Goal: Transaction & Acquisition: Purchase product/service

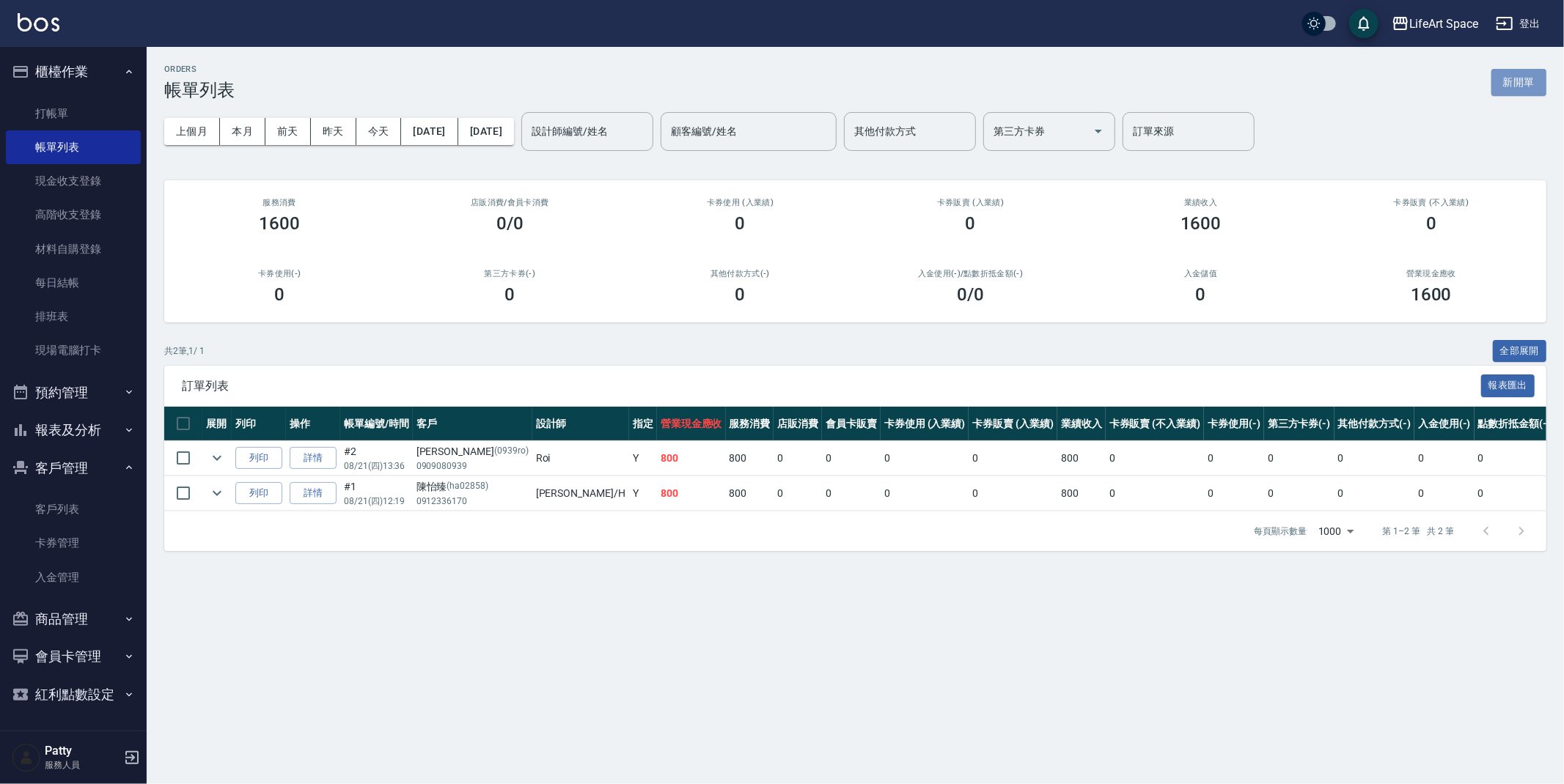
click at [1526, 87] on button "新開單" at bounding box center [1519, 83] width 55 height 27
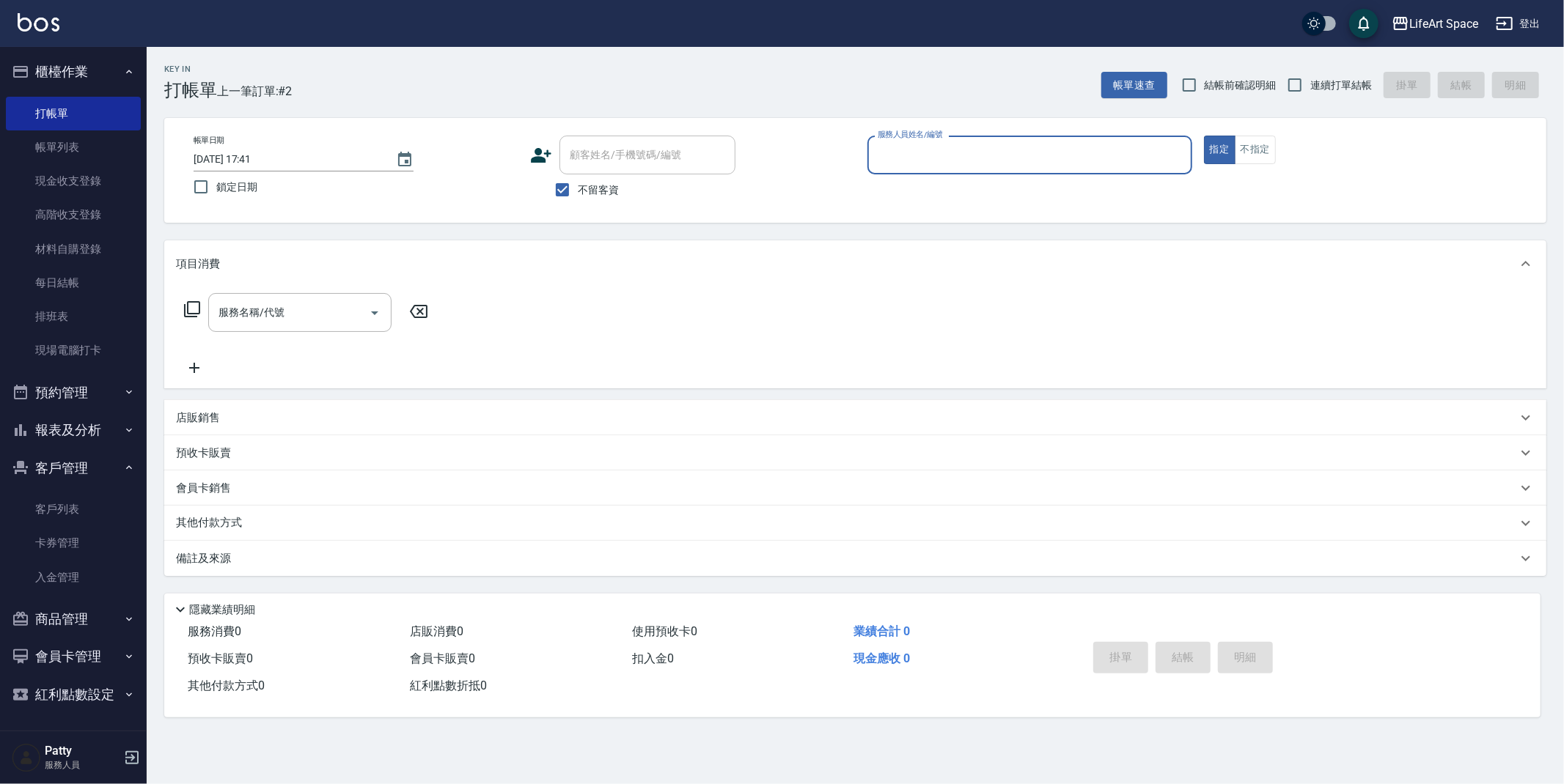
click at [958, 143] on input "服務人員姓名/編號" at bounding box center [1029, 155] width 311 height 26
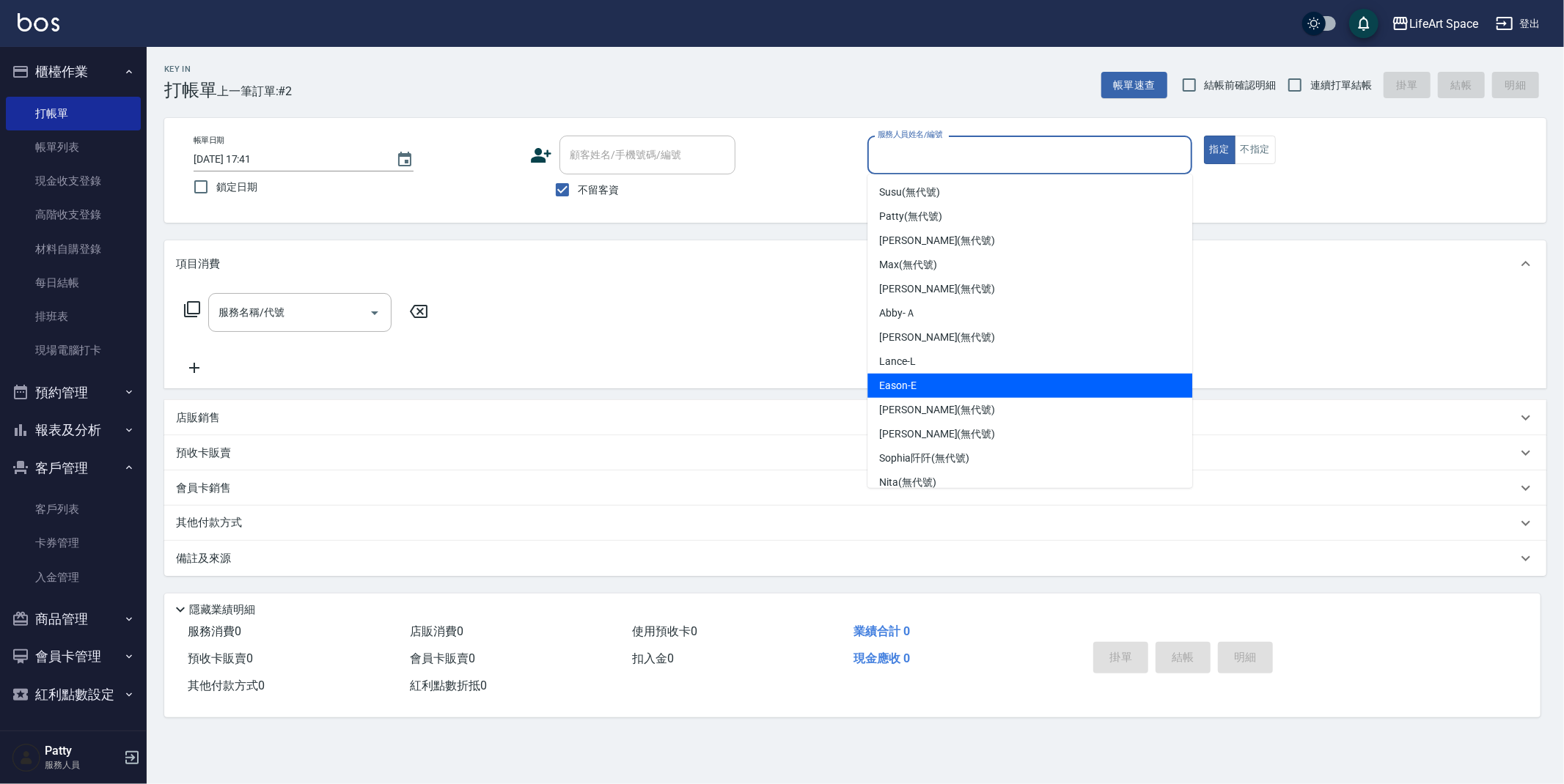
drag, startPoint x: 966, startPoint y: 377, endPoint x: 939, endPoint y: 369, distance: 28.2
click at [966, 376] on div "Eason -E" at bounding box center [1030, 386] width 325 height 25
type input "Eason-E"
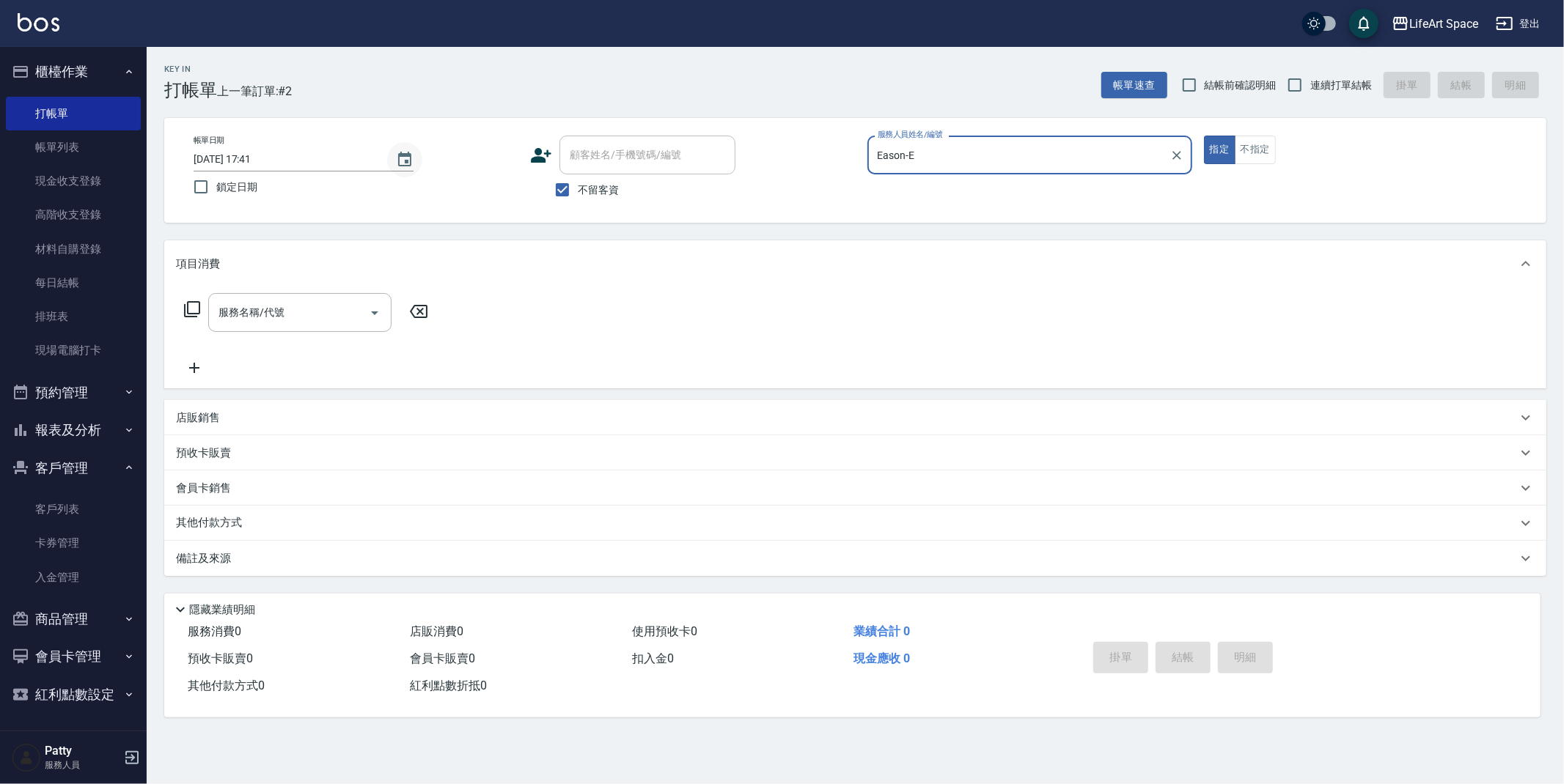
click at [407, 160] on icon "Choose date, selected date is 2025-08-21" at bounding box center [404, 159] width 13 height 15
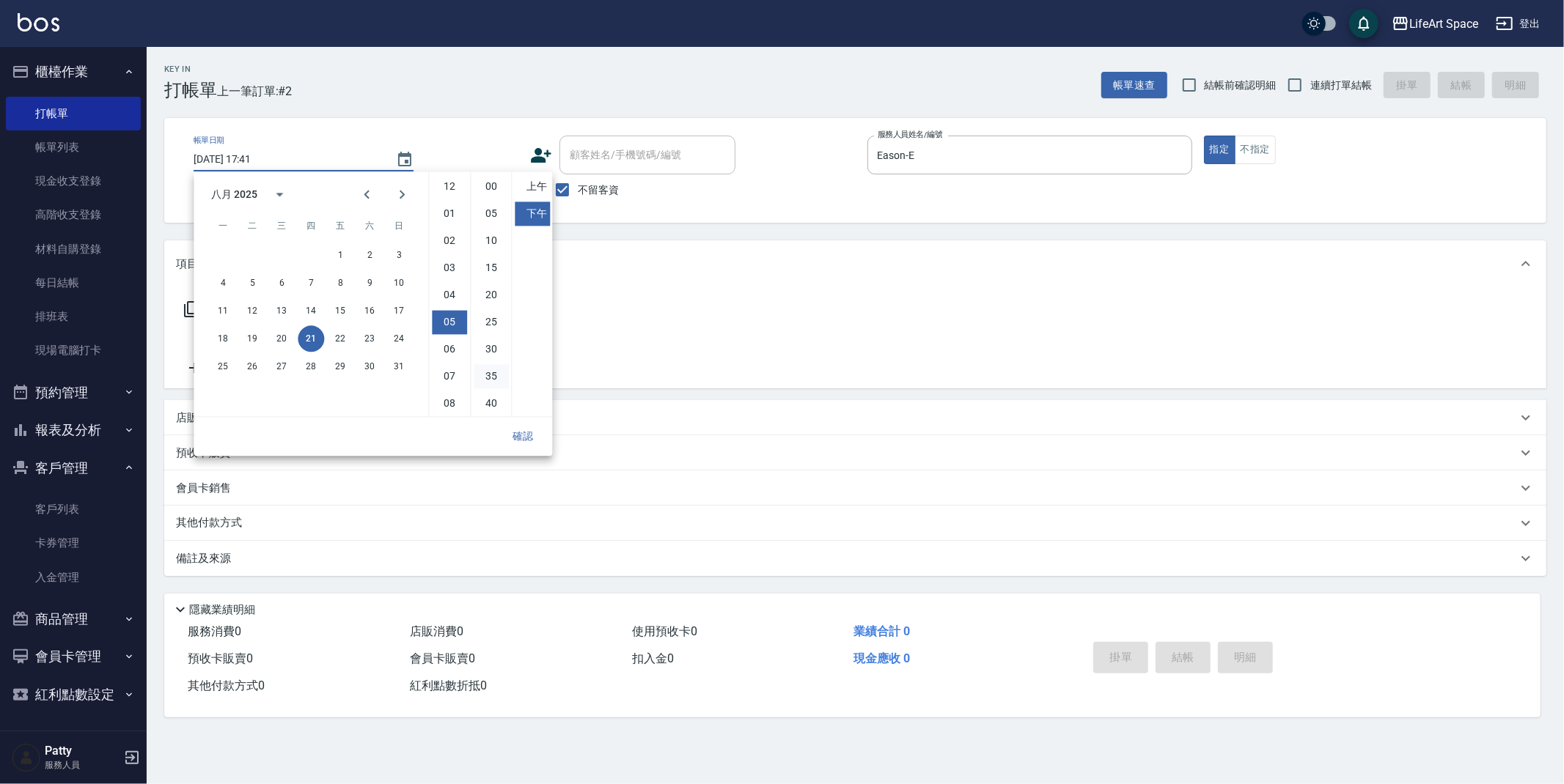
scroll to position [81, 0]
click at [285, 337] on button "20" at bounding box center [281, 339] width 26 height 26
type input "[DATE] 17:41"
click at [522, 441] on button "確認" at bounding box center [522, 436] width 47 height 27
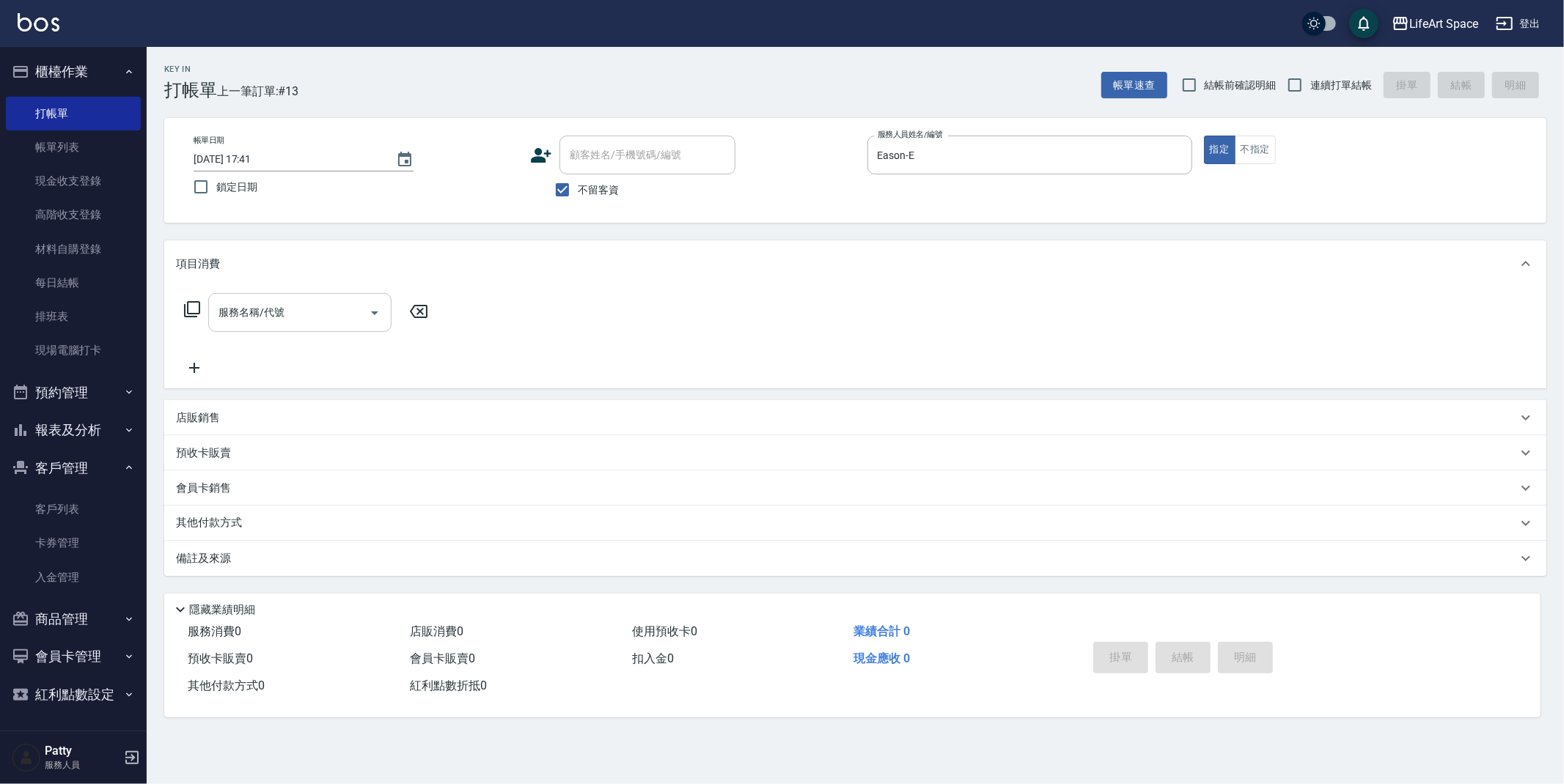
click at [261, 311] on input "服務名稱/代號" at bounding box center [289, 313] width 148 height 26
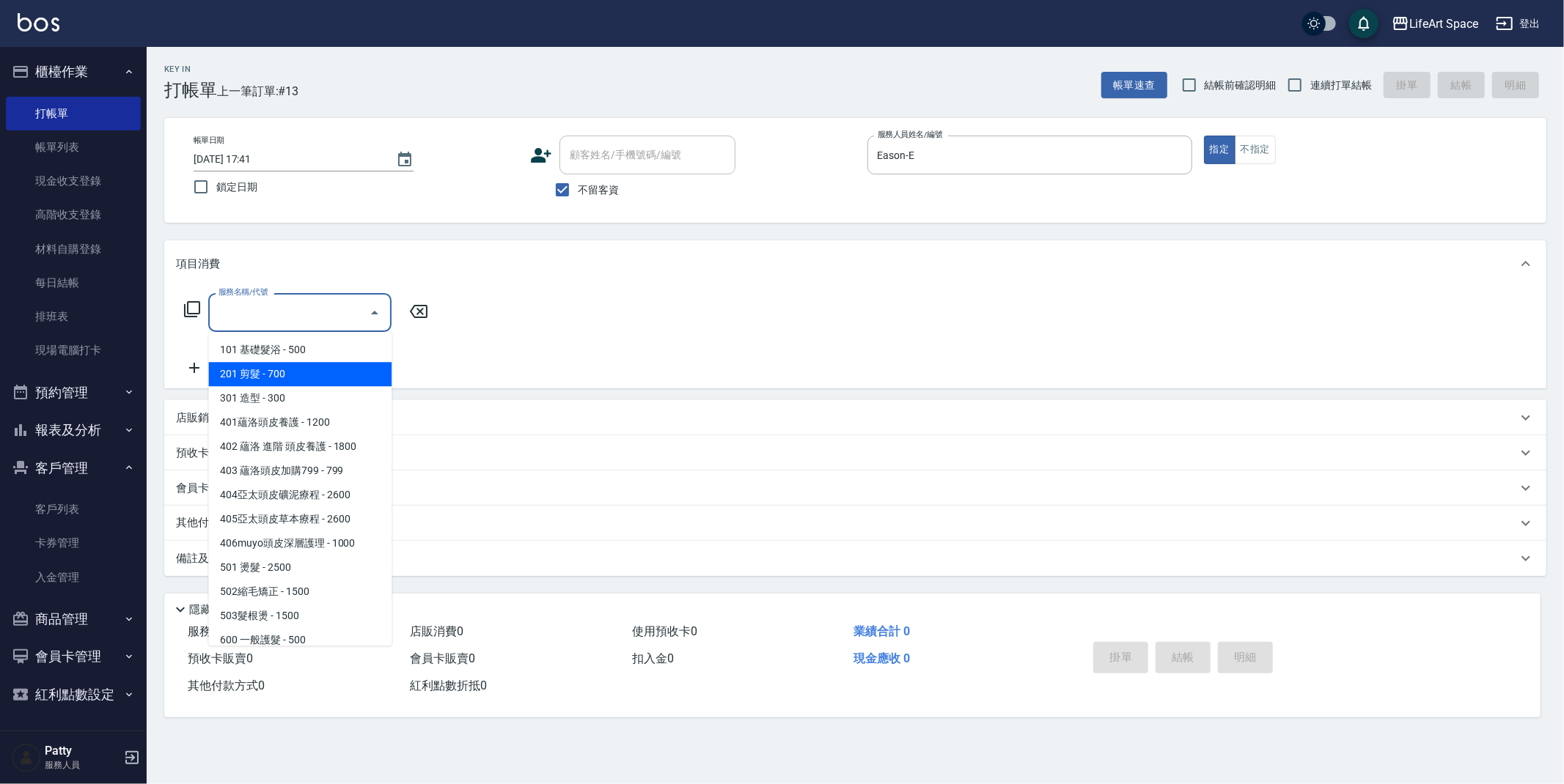
click at [285, 368] on span "201 剪髮 - 700" at bounding box center [299, 374] width 184 height 25
type input "201 剪髮(201)"
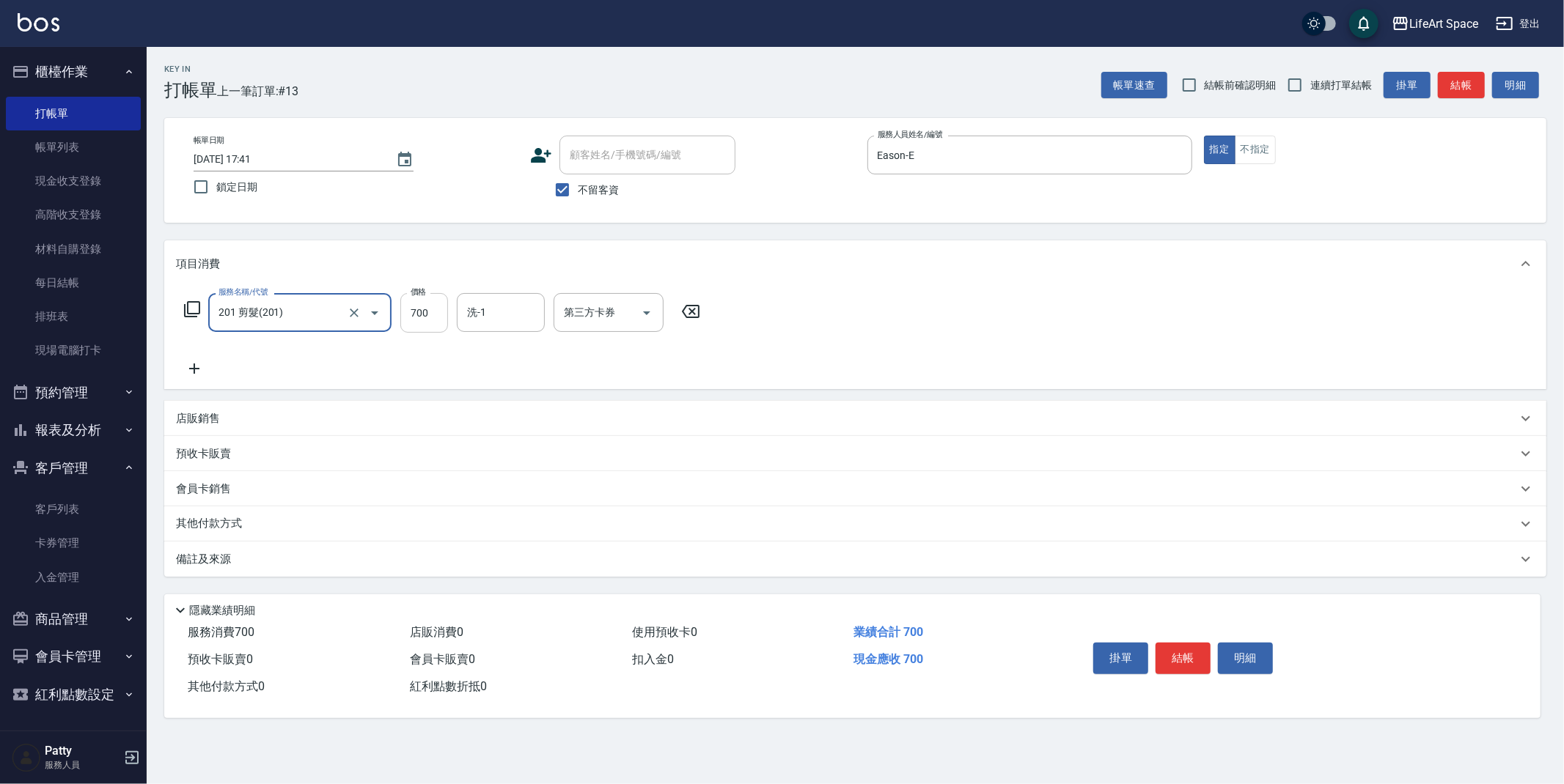
click at [431, 318] on input "700" at bounding box center [425, 312] width 47 height 39
type input "900"
click at [461, 566] on div "備註及來源" at bounding box center [846, 559] width 1341 height 16
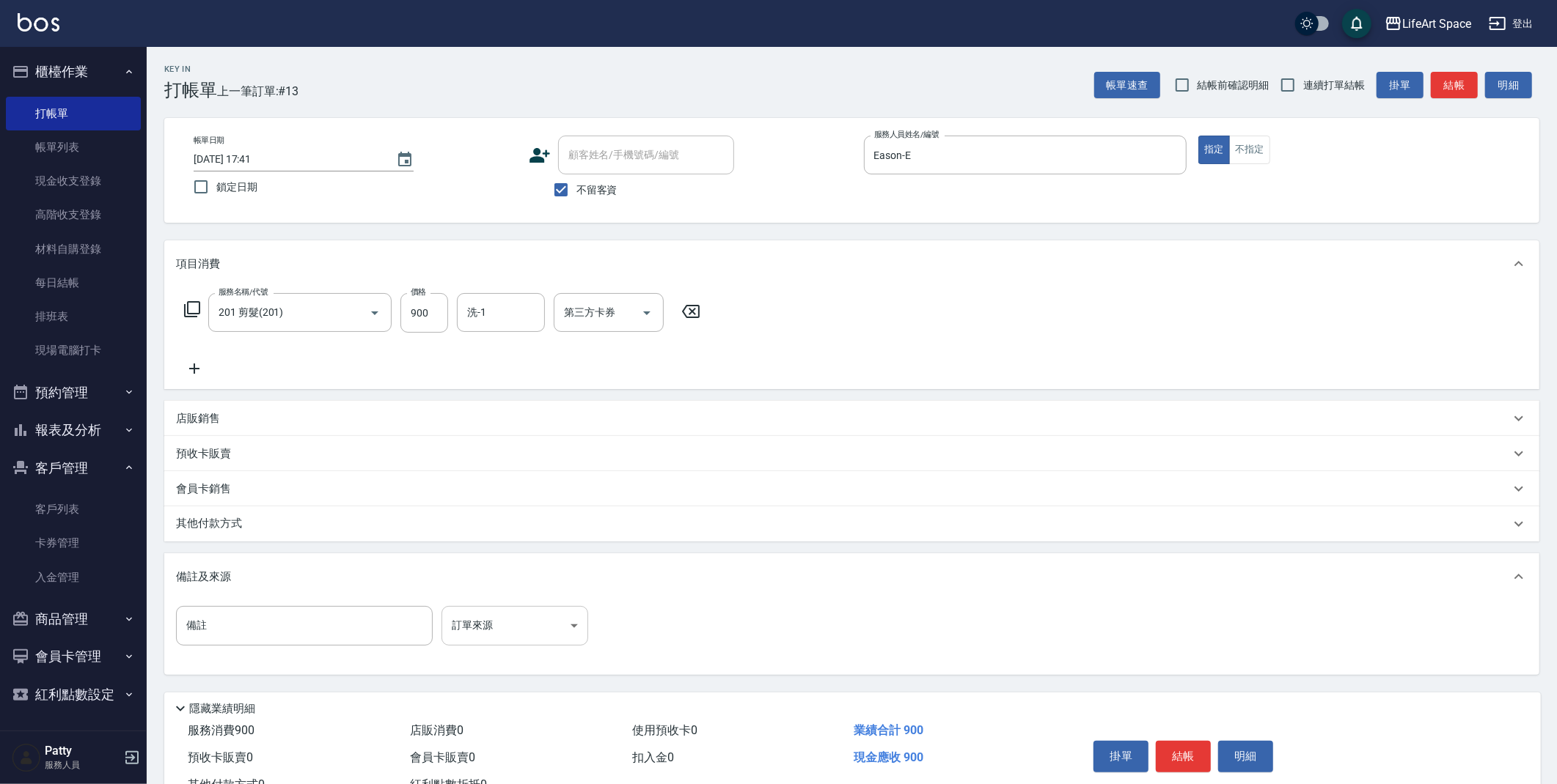
click at [475, 631] on body "LifeArt Space 登出 櫃檯作業 打帳單 帳單列表 現金收支登錄 高階收支登錄 材料自購登錄 每日結帳 排班表 現場電腦打卡 預約管理 預約管理 單…" at bounding box center [778, 417] width 1557 height 834
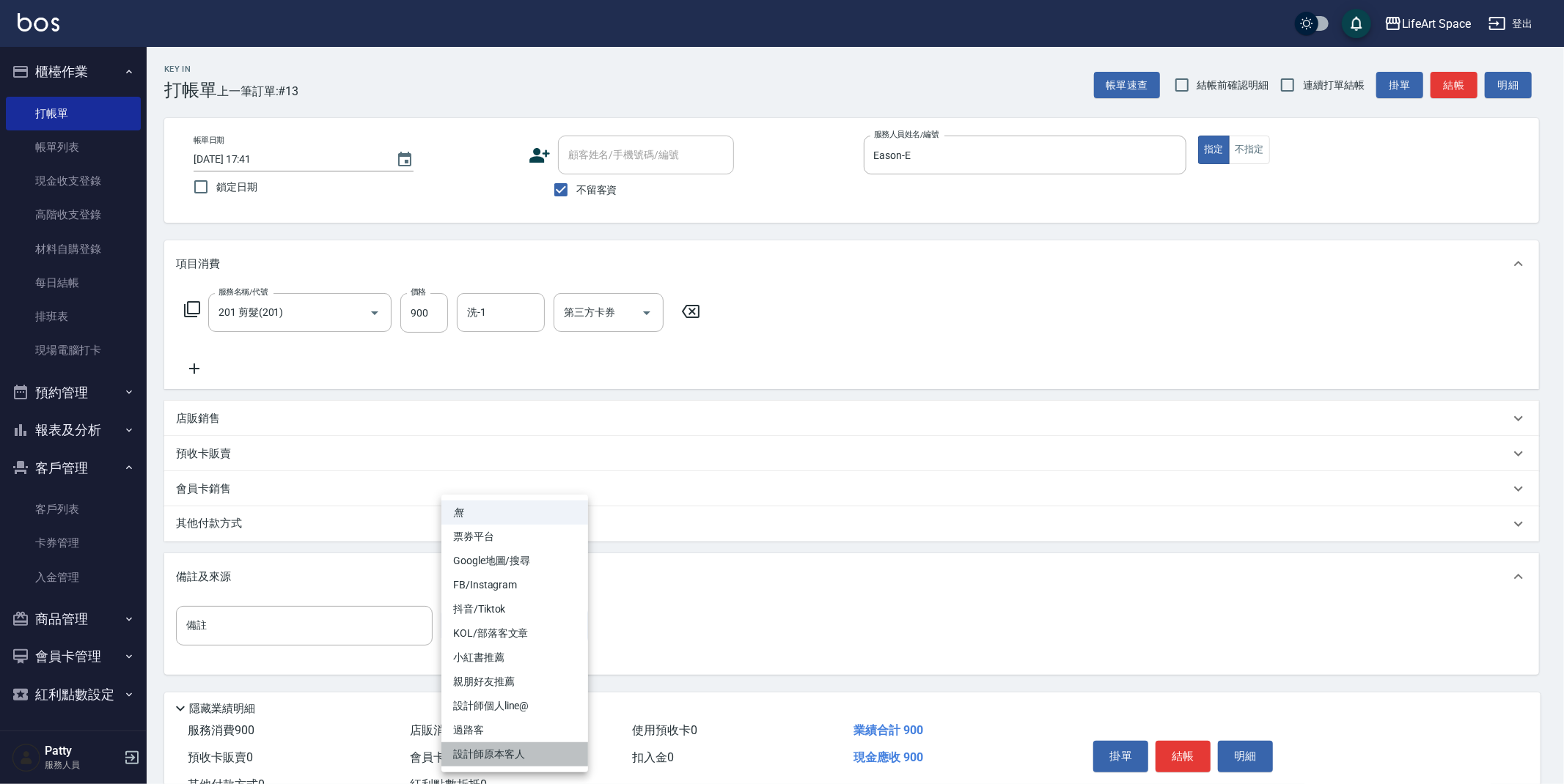
click at [564, 759] on li "設計師原本客人" at bounding box center [515, 755] width 147 height 25
type input "設計師原本客人"
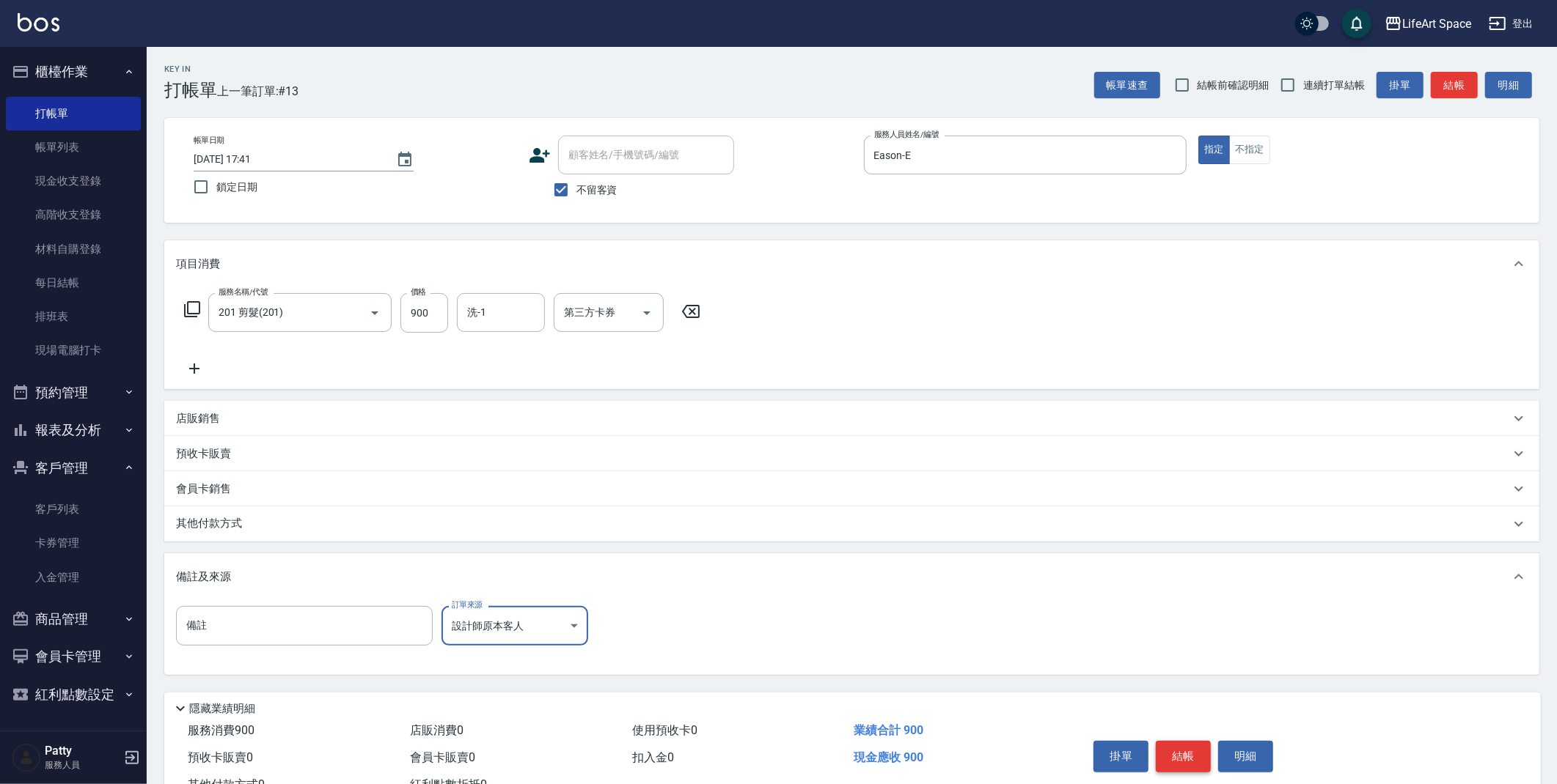
click at [1168, 756] on button "結帳" at bounding box center [1184, 757] width 55 height 31
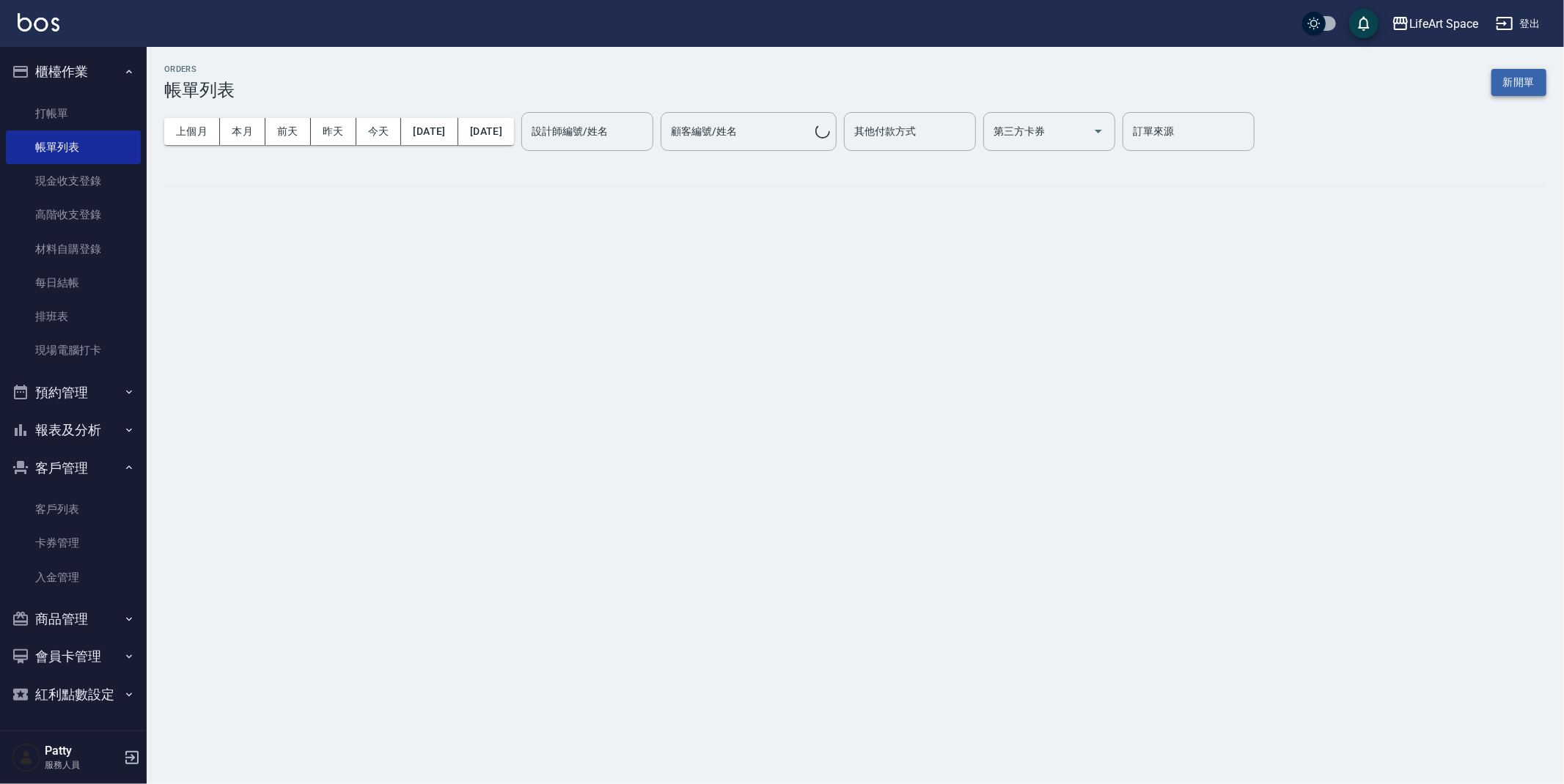
click at [1517, 83] on button "新開單" at bounding box center [1519, 83] width 55 height 27
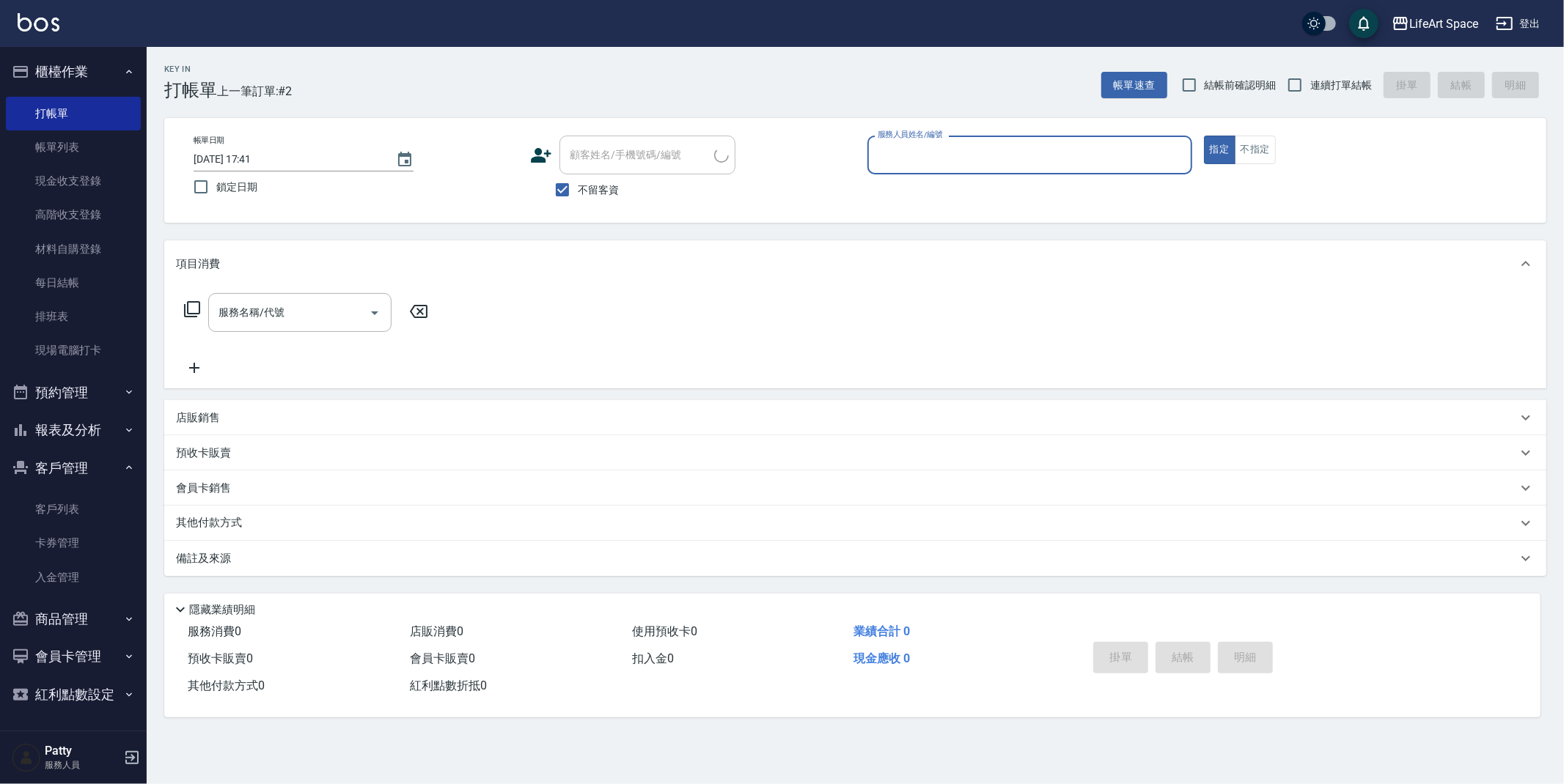
click at [1029, 161] on input "服務人員姓名/編號" at bounding box center [1029, 155] width 311 height 26
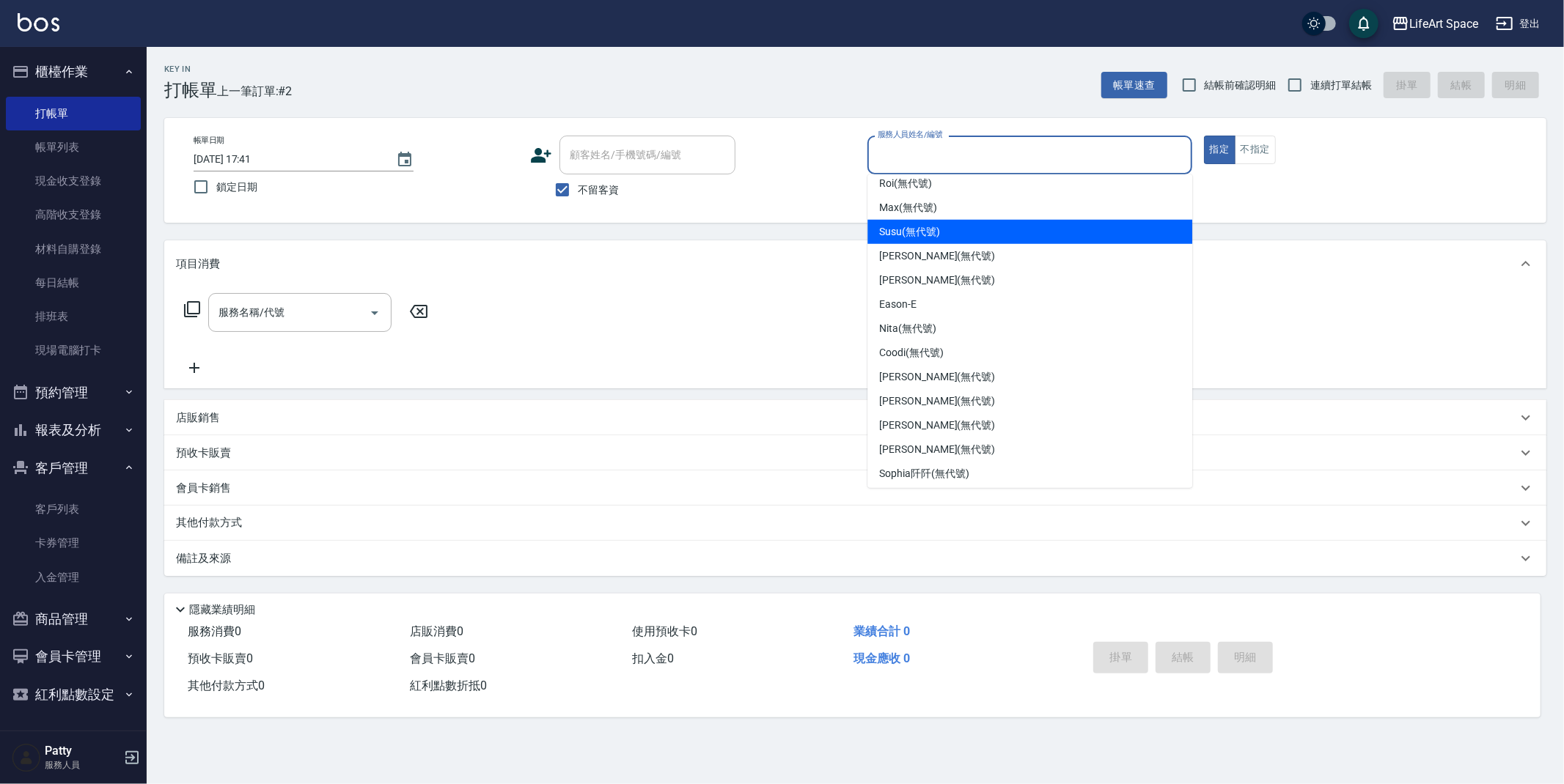
scroll to position [229, 0]
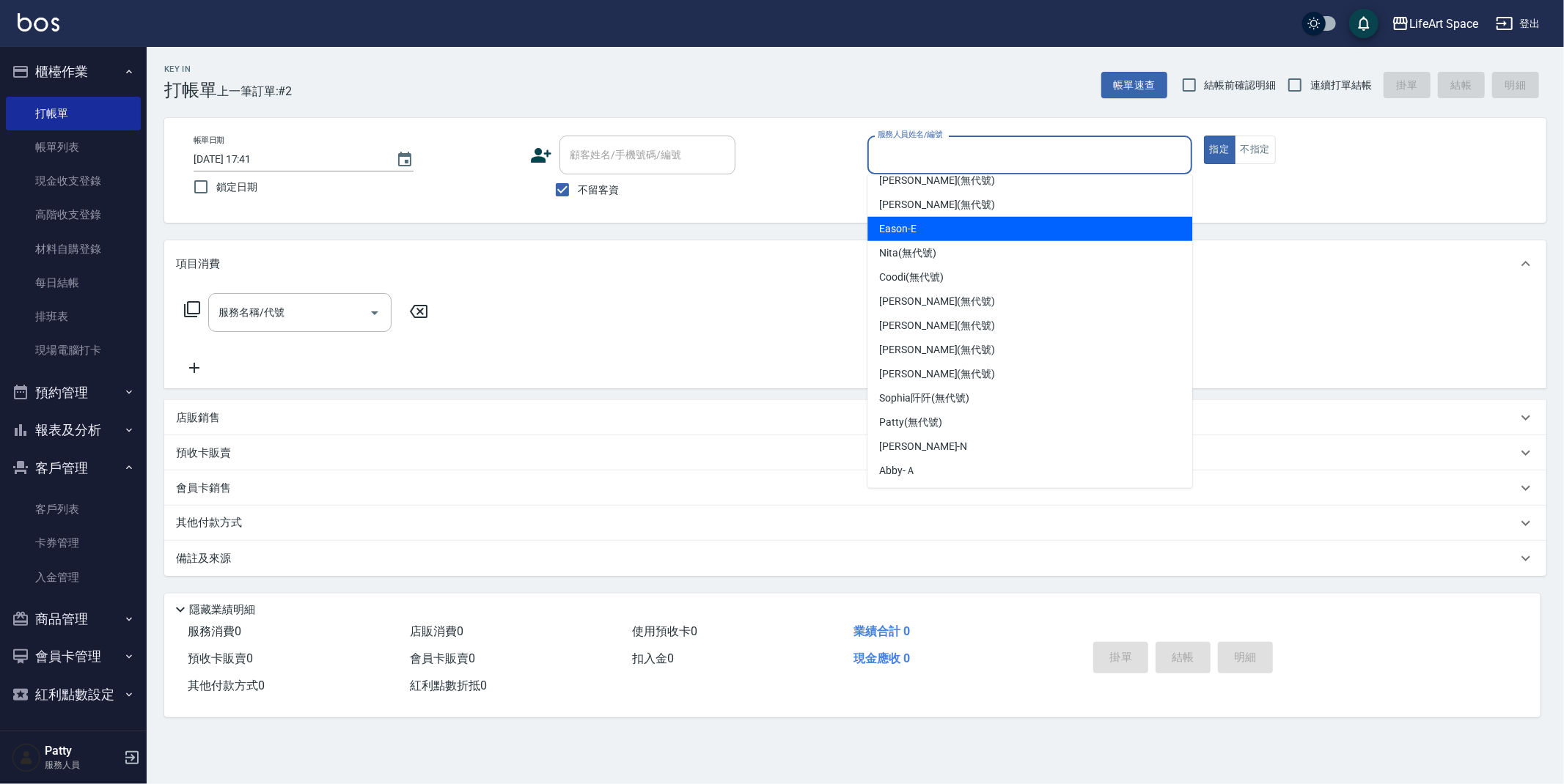
click at [914, 230] on span "Eason -E" at bounding box center [897, 229] width 37 height 16
type input "Eason-E"
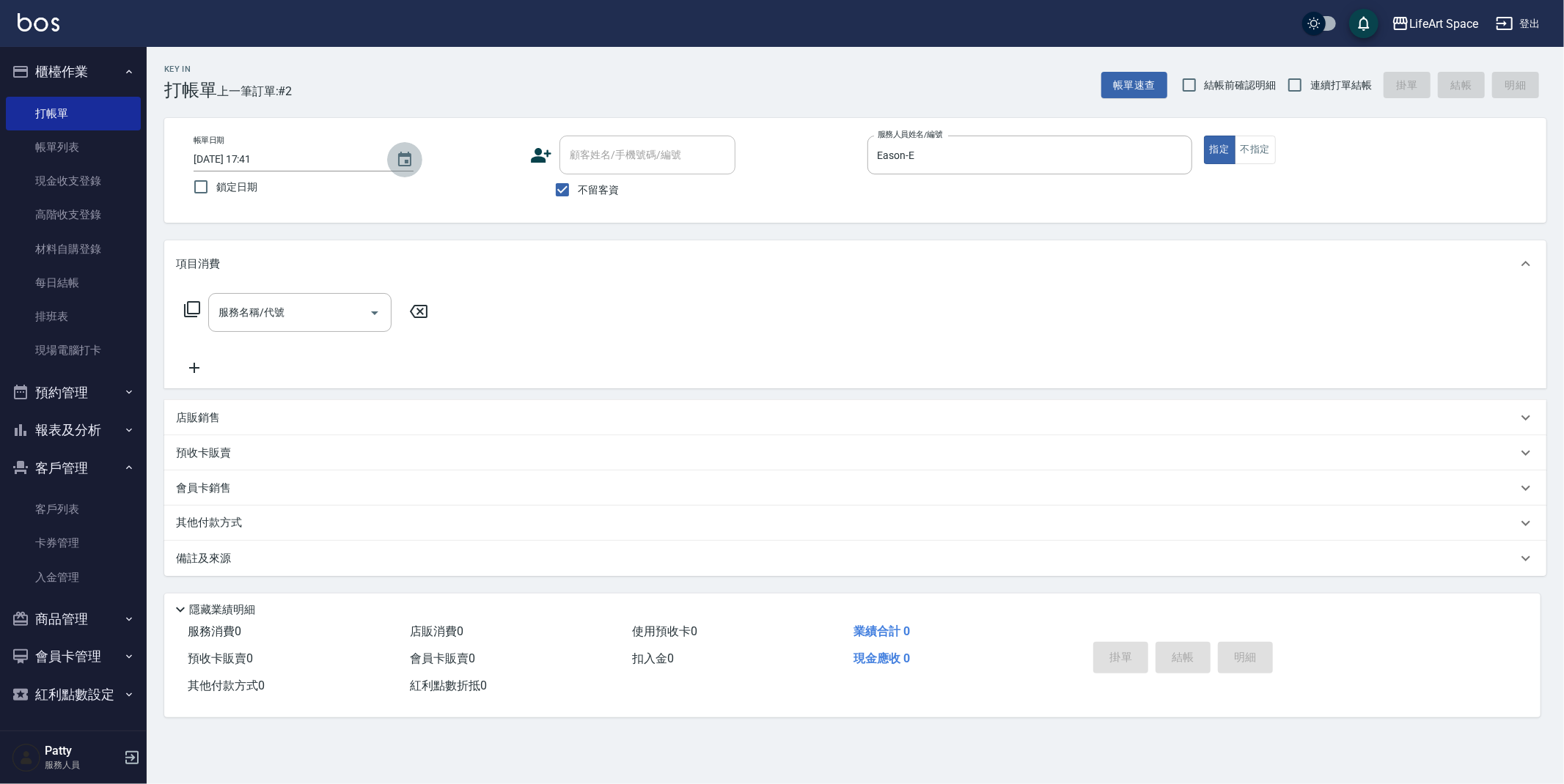
click at [409, 166] on icon "Choose date, selected date is 2025-08-21" at bounding box center [404, 159] width 17 height 17
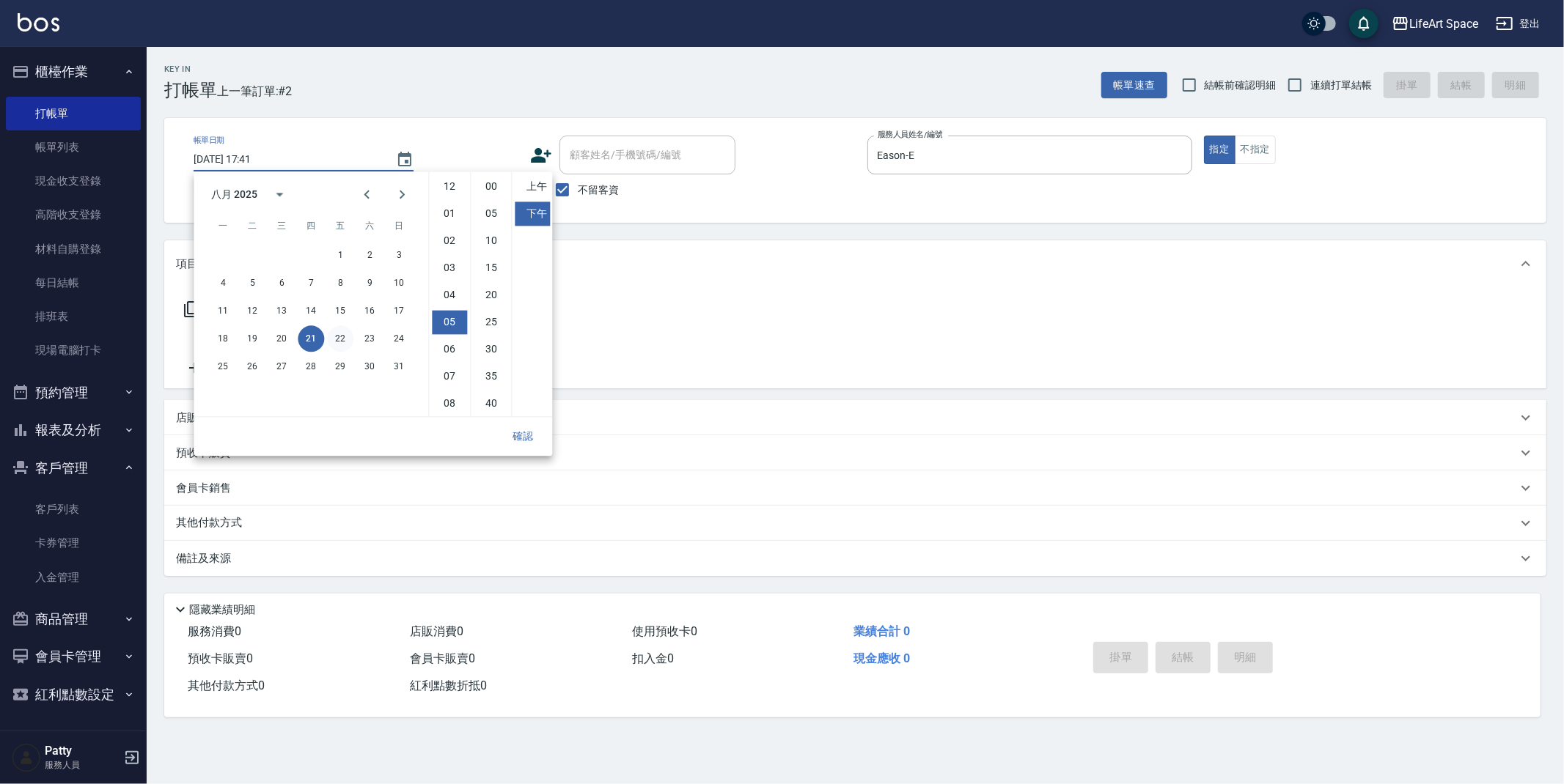
scroll to position [81, 0]
click at [283, 340] on button "20" at bounding box center [281, 339] width 26 height 26
type input "[DATE] 17:41"
click at [517, 437] on button "確認" at bounding box center [522, 436] width 47 height 27
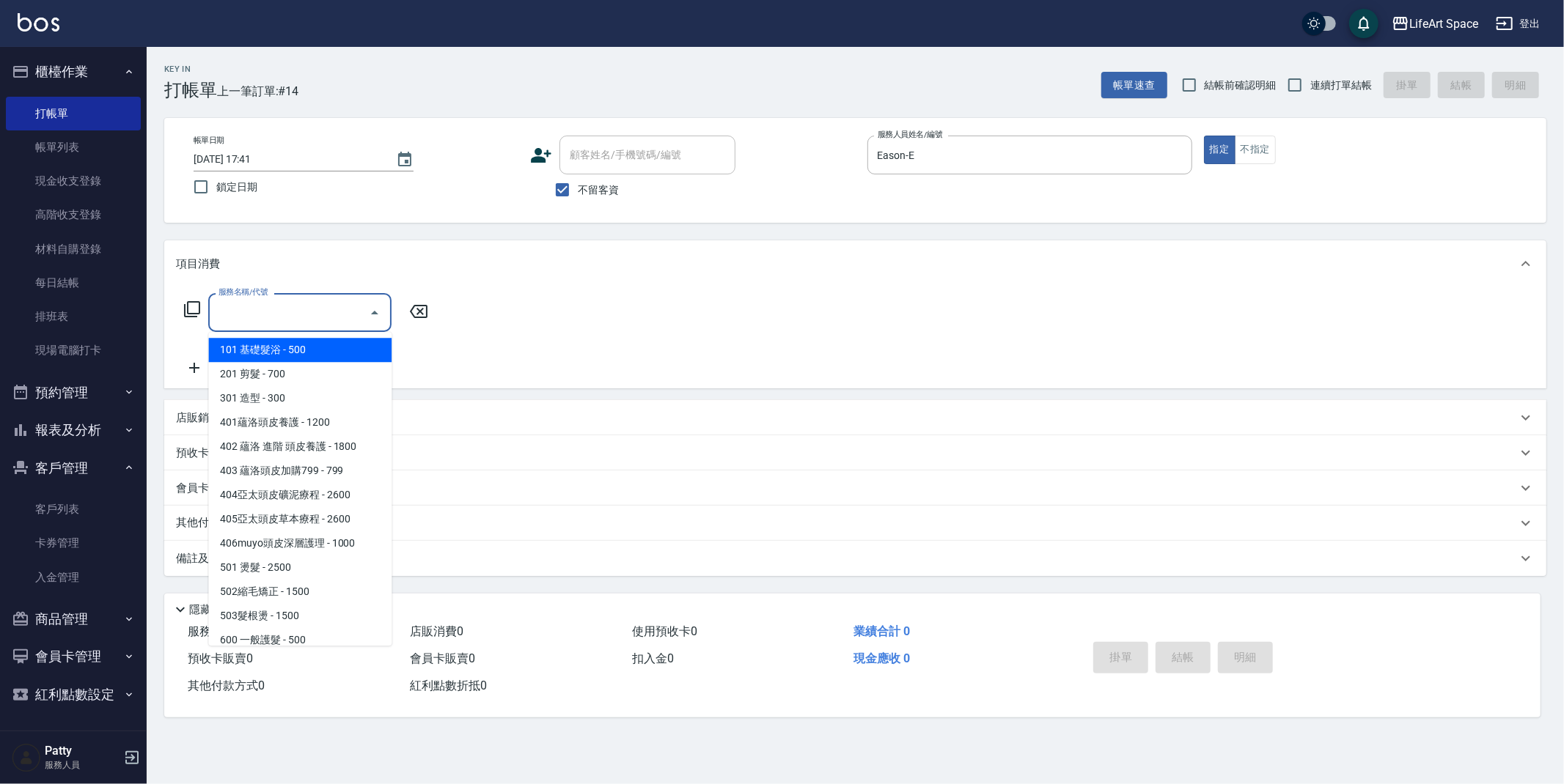
drag, startPoint x: 299, startPoint y: 322, endPoint x: 290, endPoint y: 349, distance: 28.5
click at [299, 322] on input "服務名稱/代號" at bounding box center [289, 313] width 148 height 26
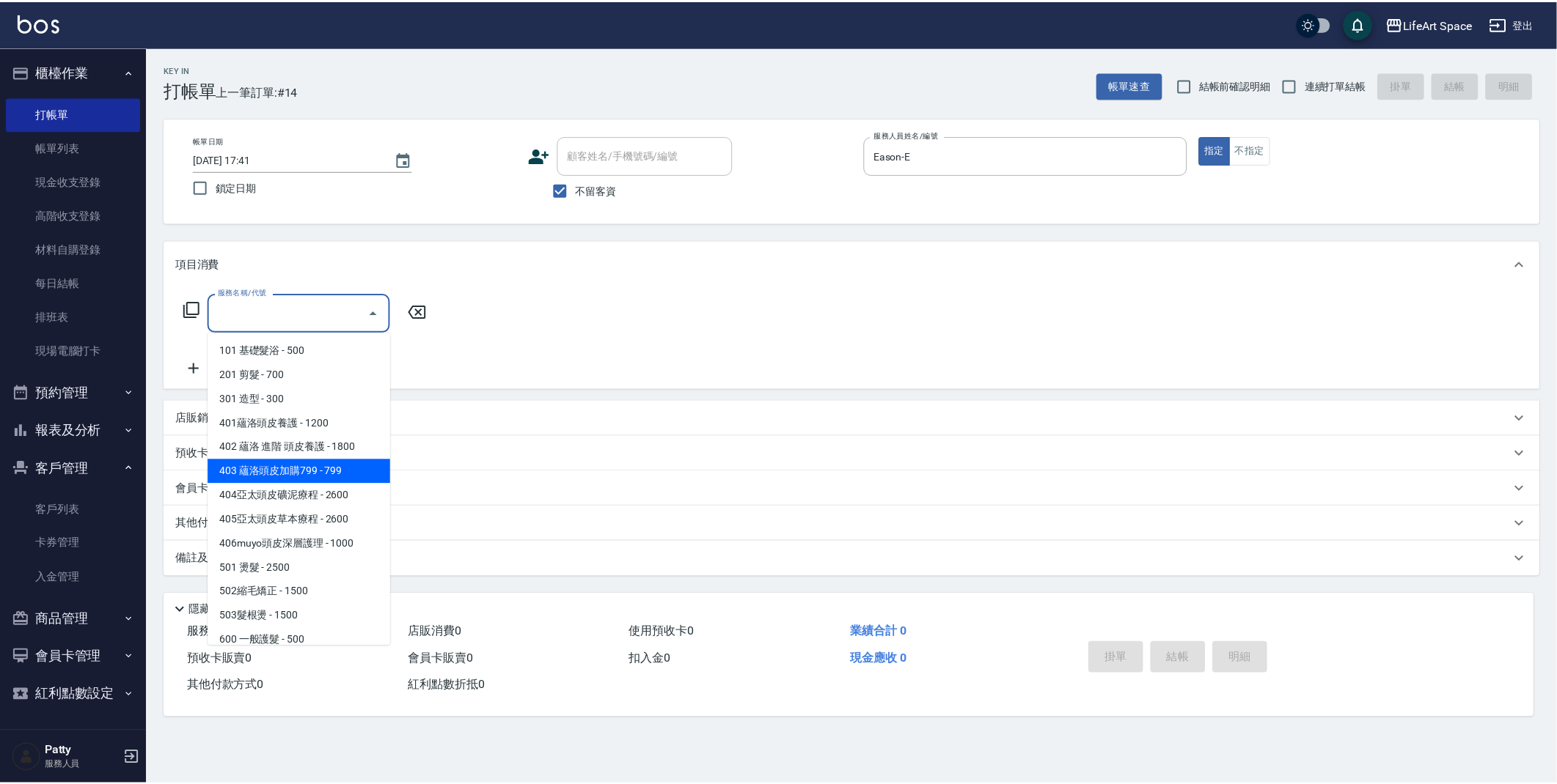
scroll to position [229, 0]
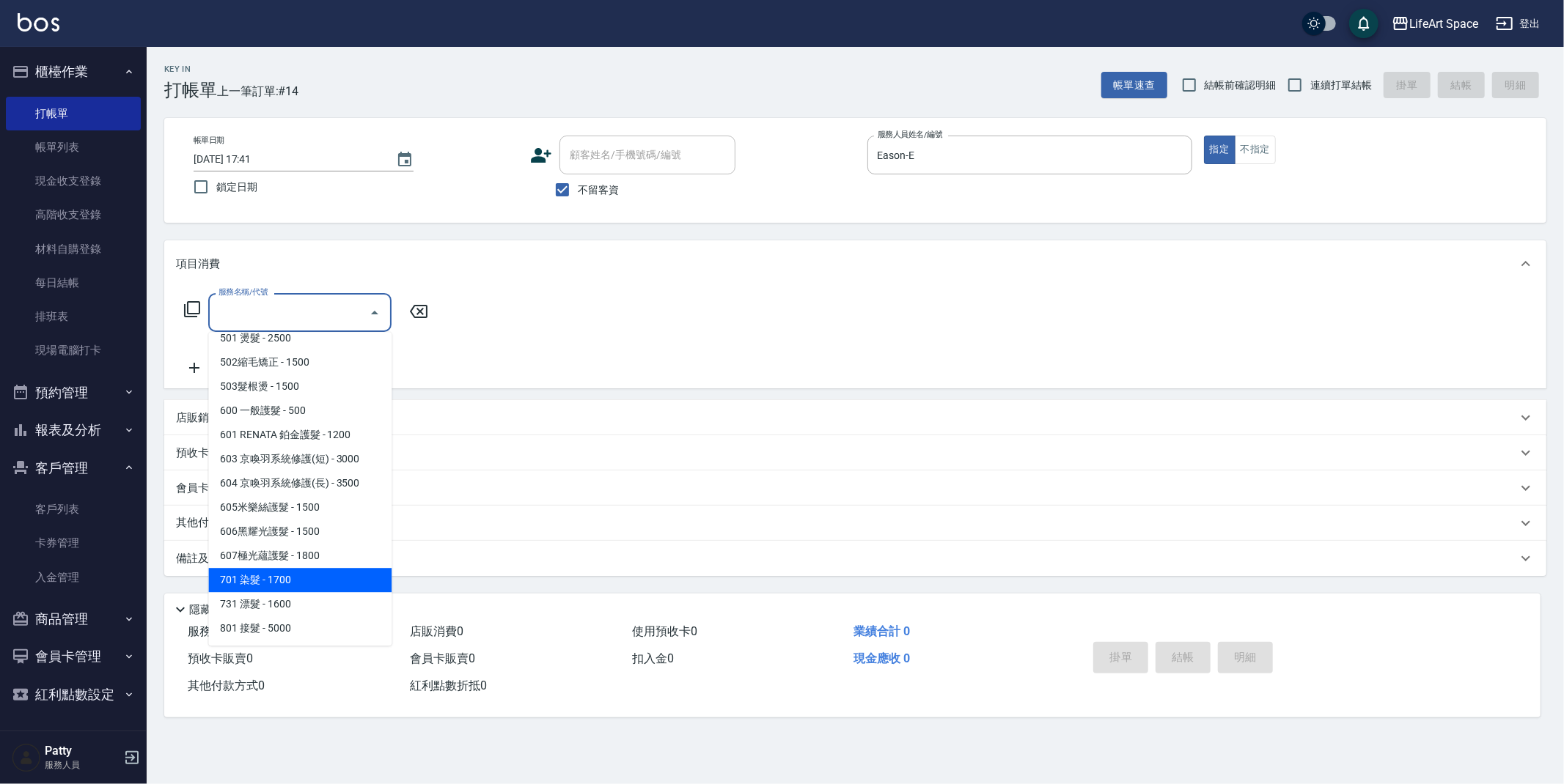
drag, startPoint x: 292, startPoint y: 583, endPoint x: 211, endPoint y: 422, distance: 180.2
click at [292, 582] on span "701 染髮 - 1700" at bounding box center [299, 580] width 184 height 25
type input "701 染髮(701)"
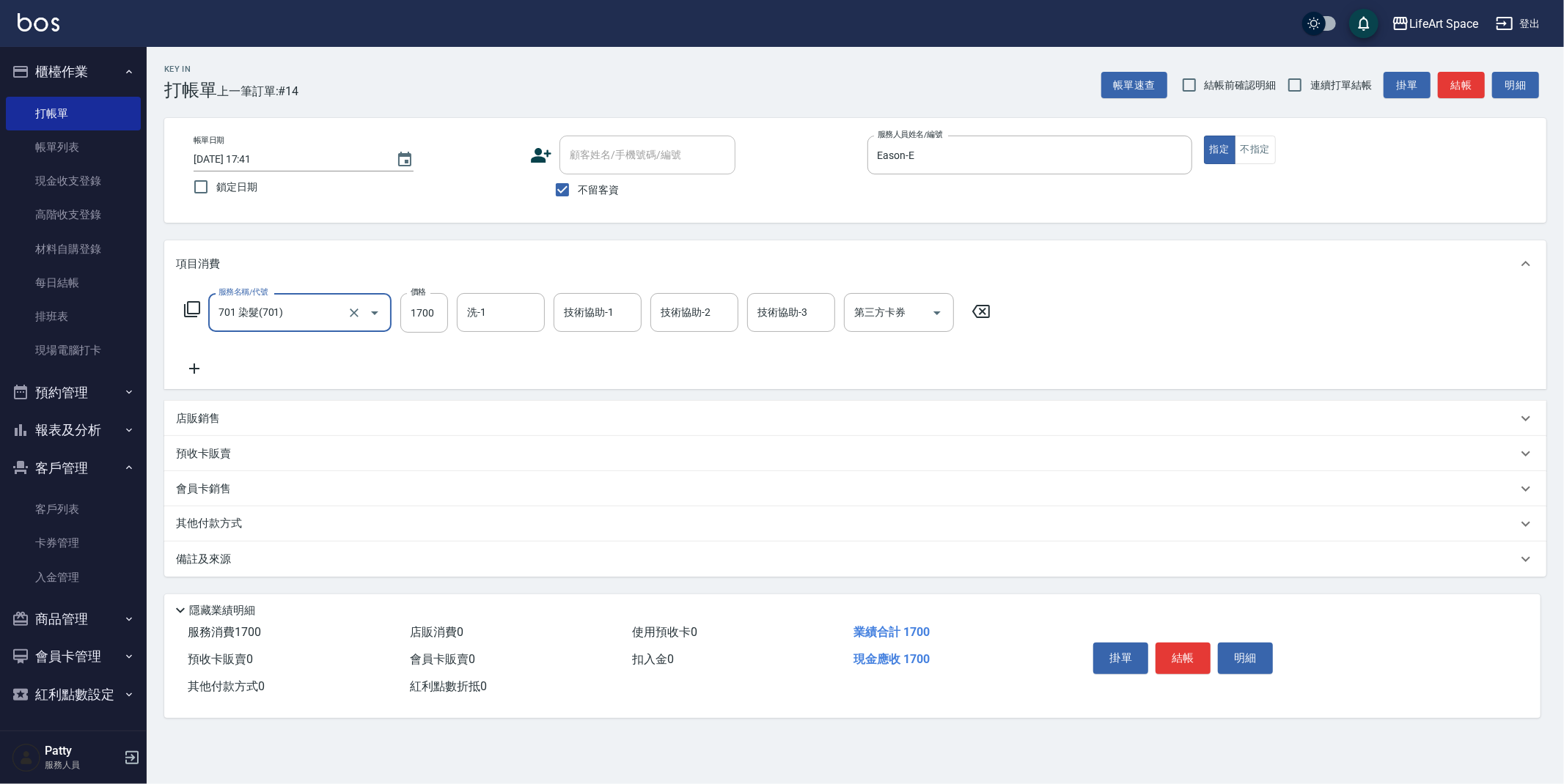
click at [192, 371] on icon at bounding box center [194, 368] width 37 height 17
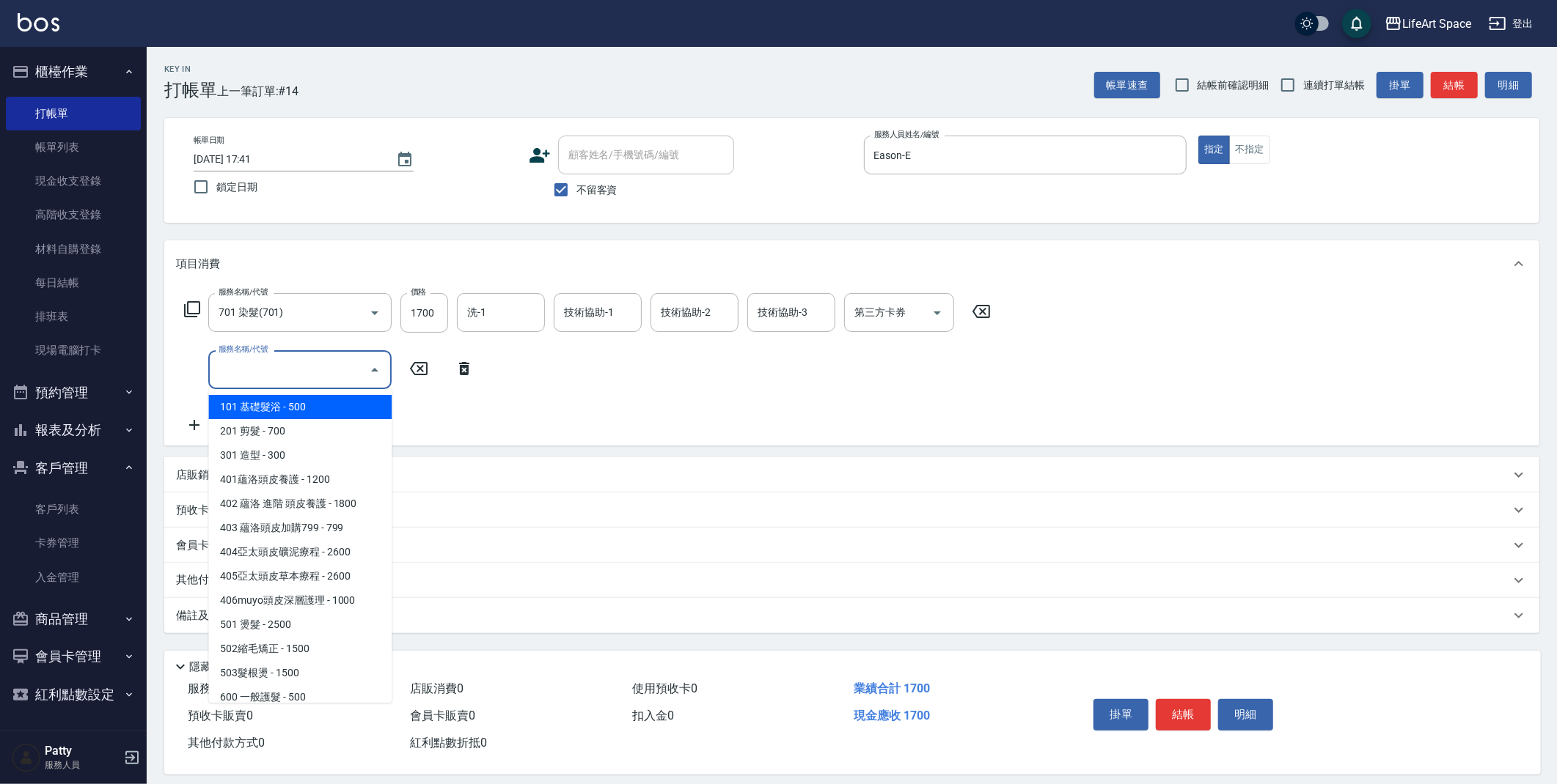
click at [294, 375] on input "服務名稱/代號" at bounding box center [289, 370] width 148 height 26
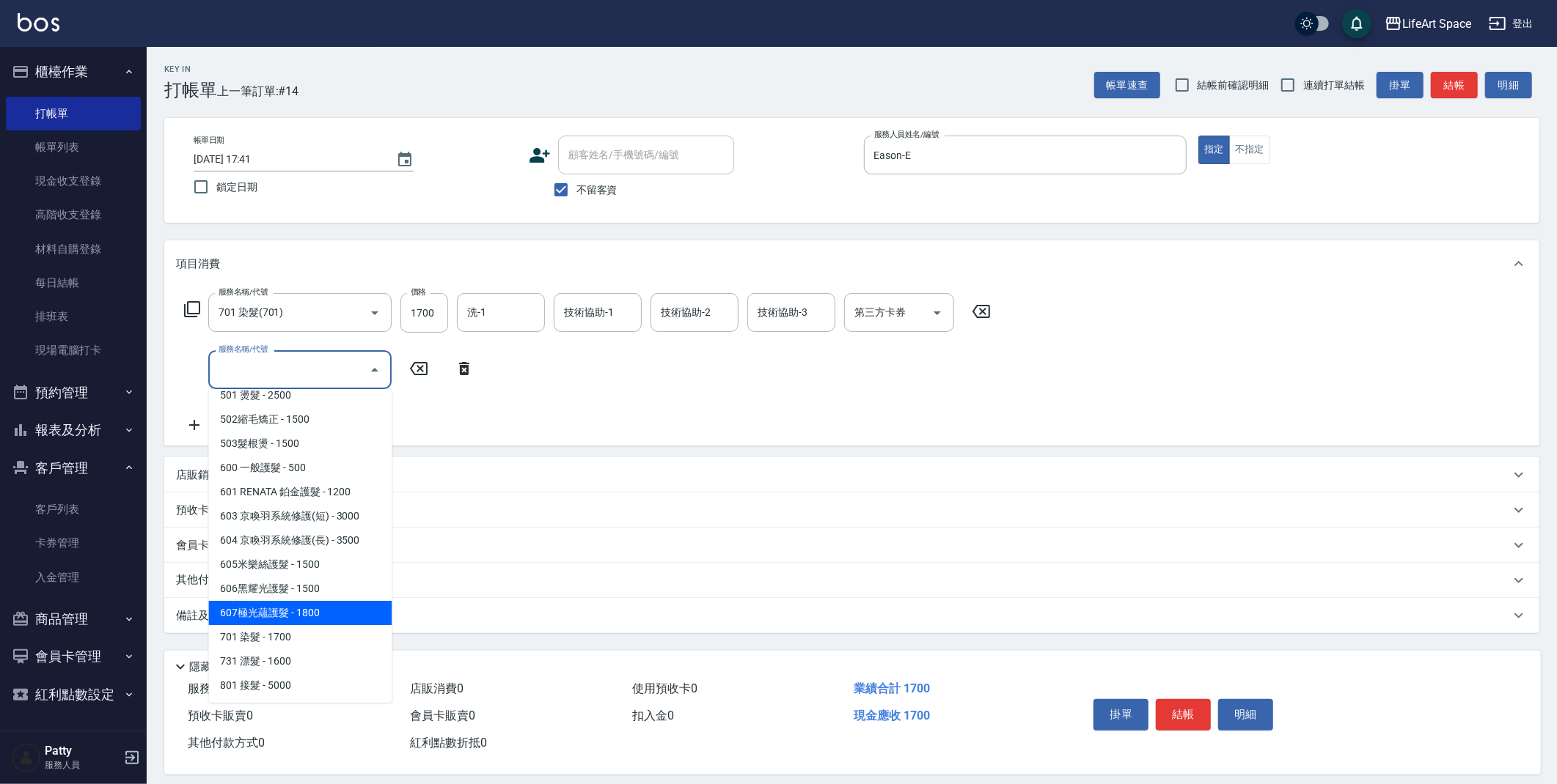
click at [300, 616] on span "607極光蘊護髮 - 1800" at bounding box center [300, 613] width 184 height 25
type input "607極光蘊護髮(607)"
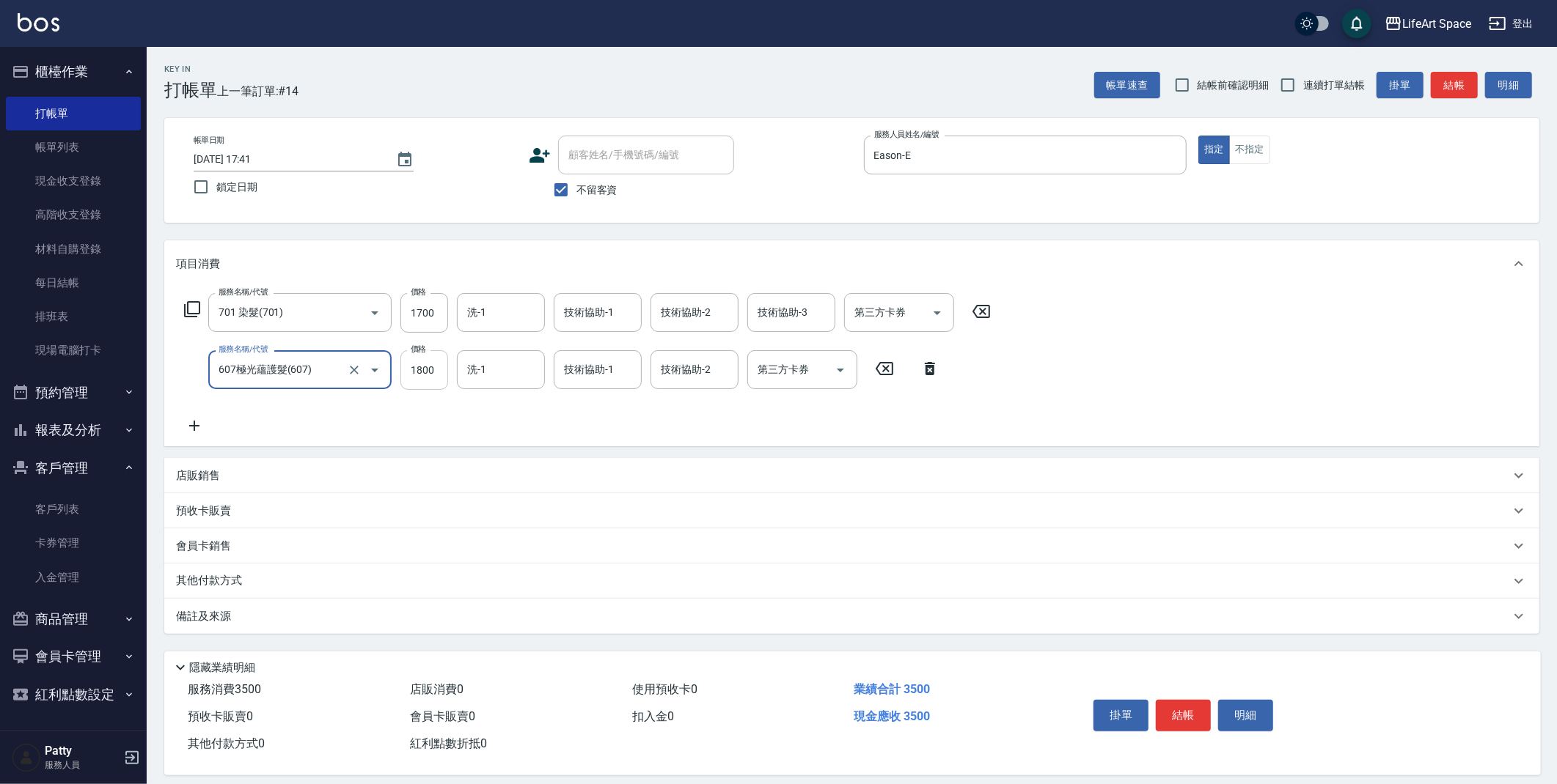
click at [433, 376] on input "1800" at bounding box center [425, 370] width 47 height 39
type input "2200"
click at [440, 319] on input "1700" at bounding box center [425, 312] width 47 height 39
type input "3800"
click at [489, 319] on input "洗-1" at bounding box center [501, 313] width 75 height 26
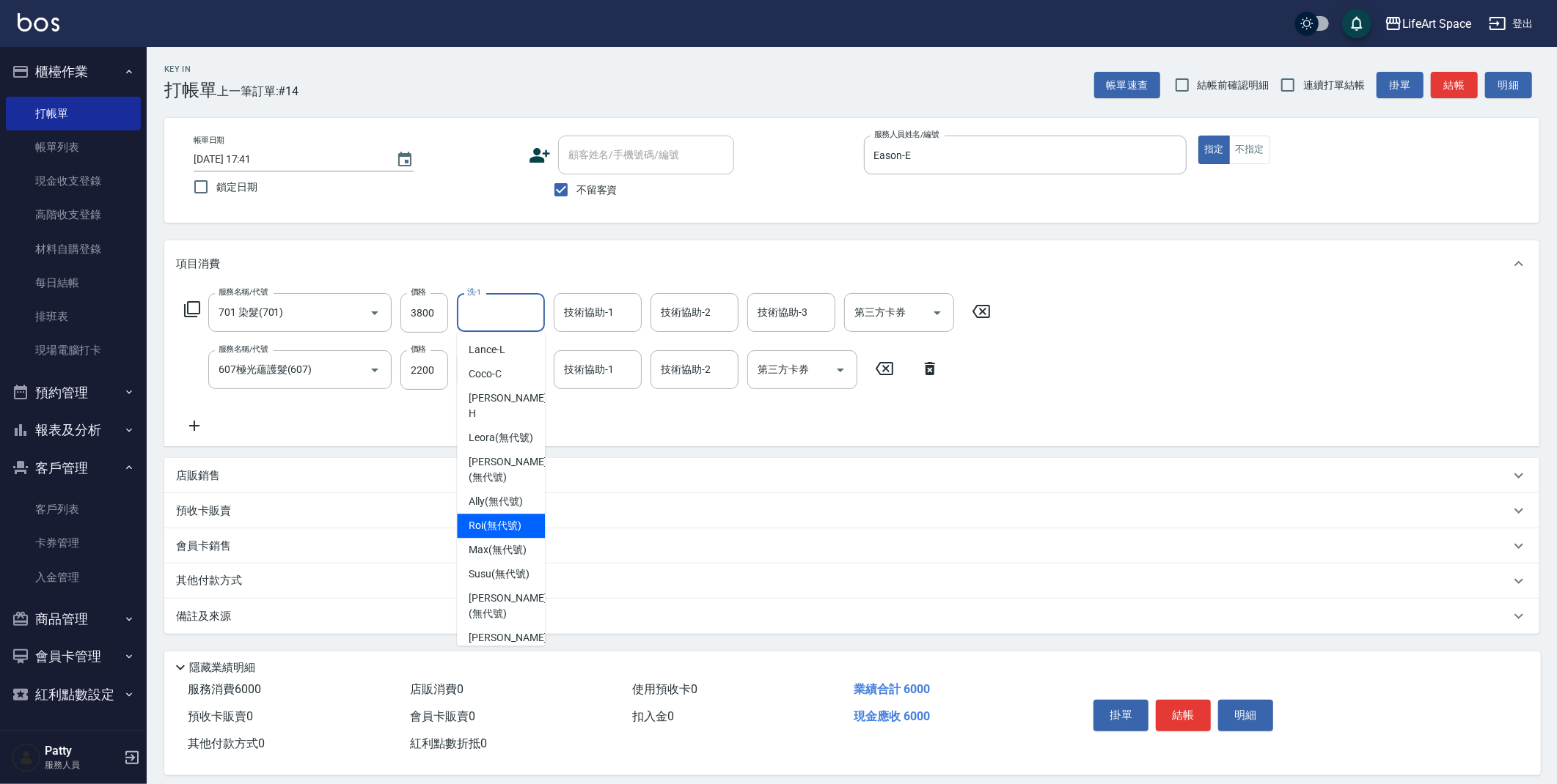
scroll to position [414, 0]
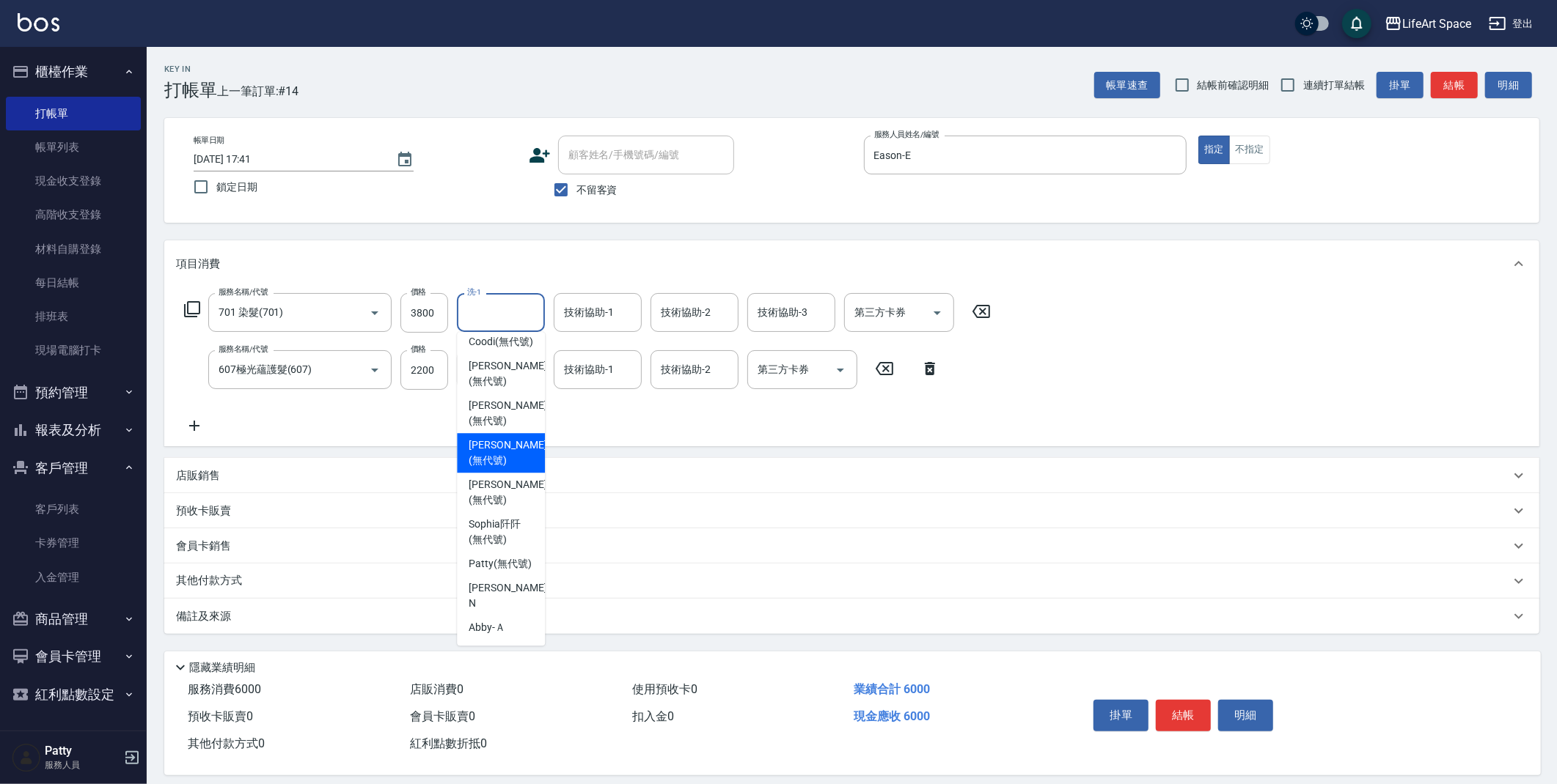
click at [503, 453] on span "[PERSON_NAME] (無代號)" at bounding box center [507, 454] width 78 height 31
type input "[PERSON_NAME](無代號)"
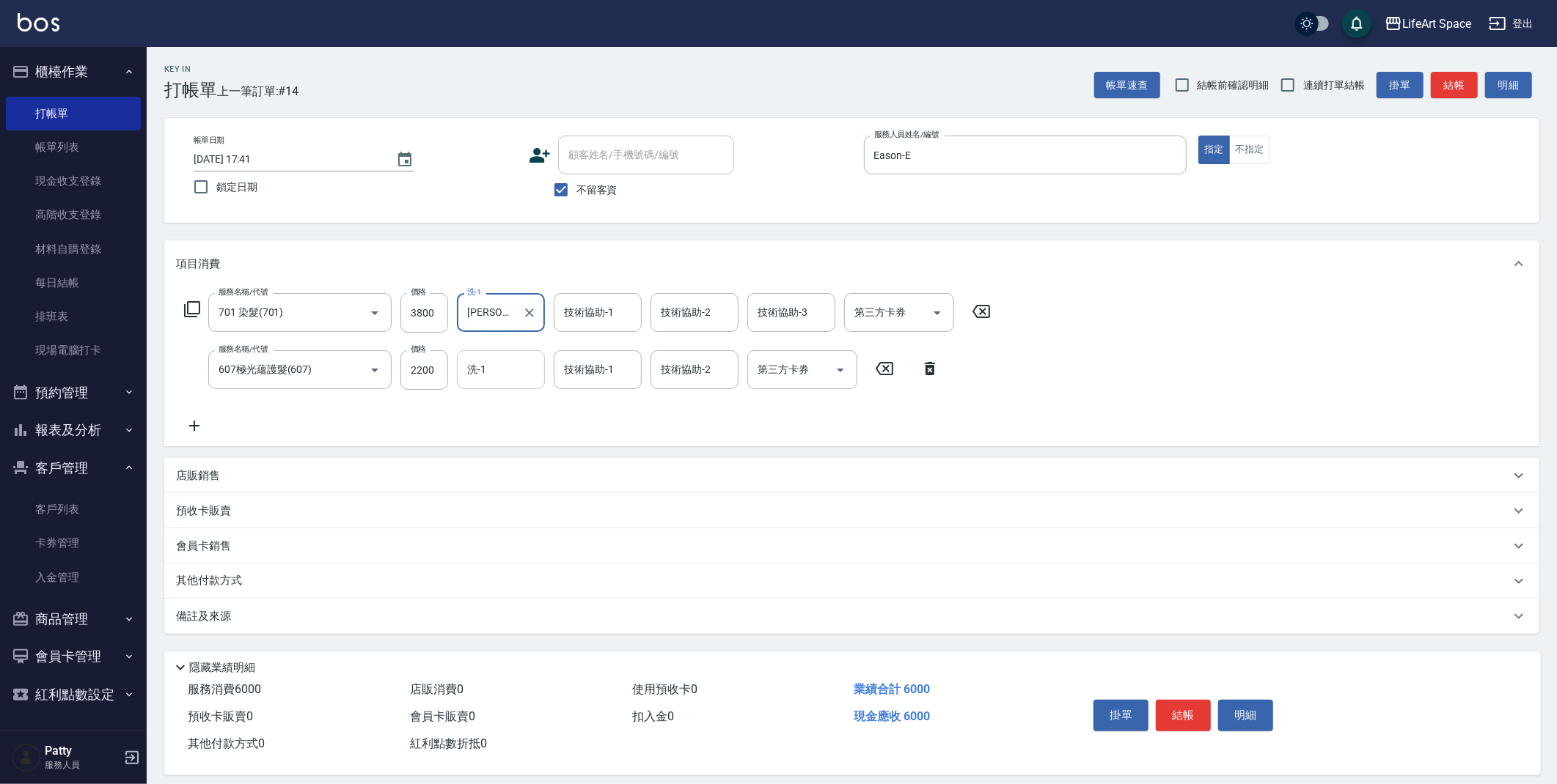
click at [497, 385] on div "洗-1" at bounding box center [500, 370] width 88 height 39
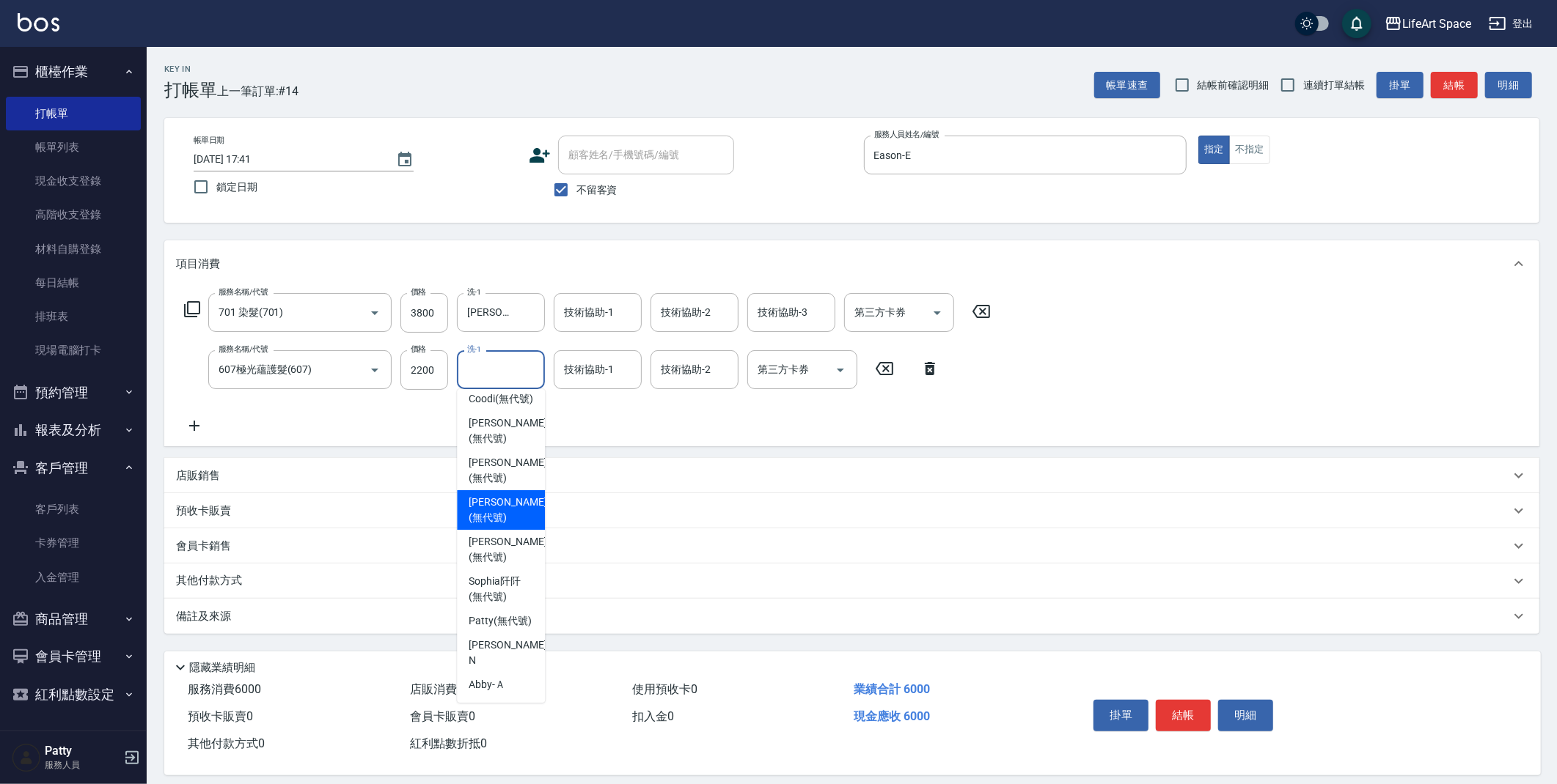
click at [494, 501] on span "[PERSON_NAME] (無代號)" at bounding box center [507, 510] width 78 height 31
type input "[PERSON_NAME](無代號)"
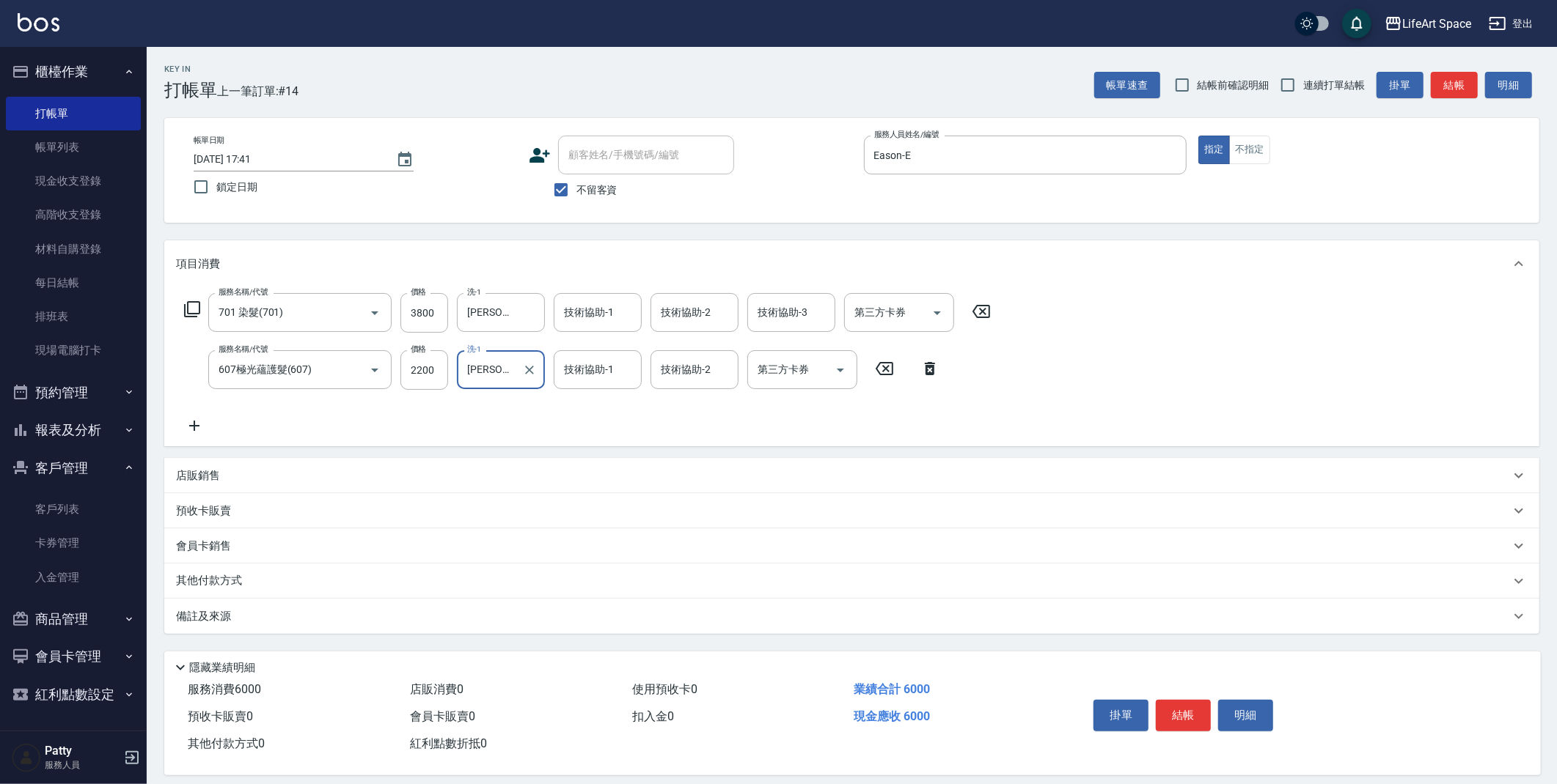
click at [584, 376] on div "技術協助-1 技術協助-1" at bounding box center [597, 370] width 88 height 39
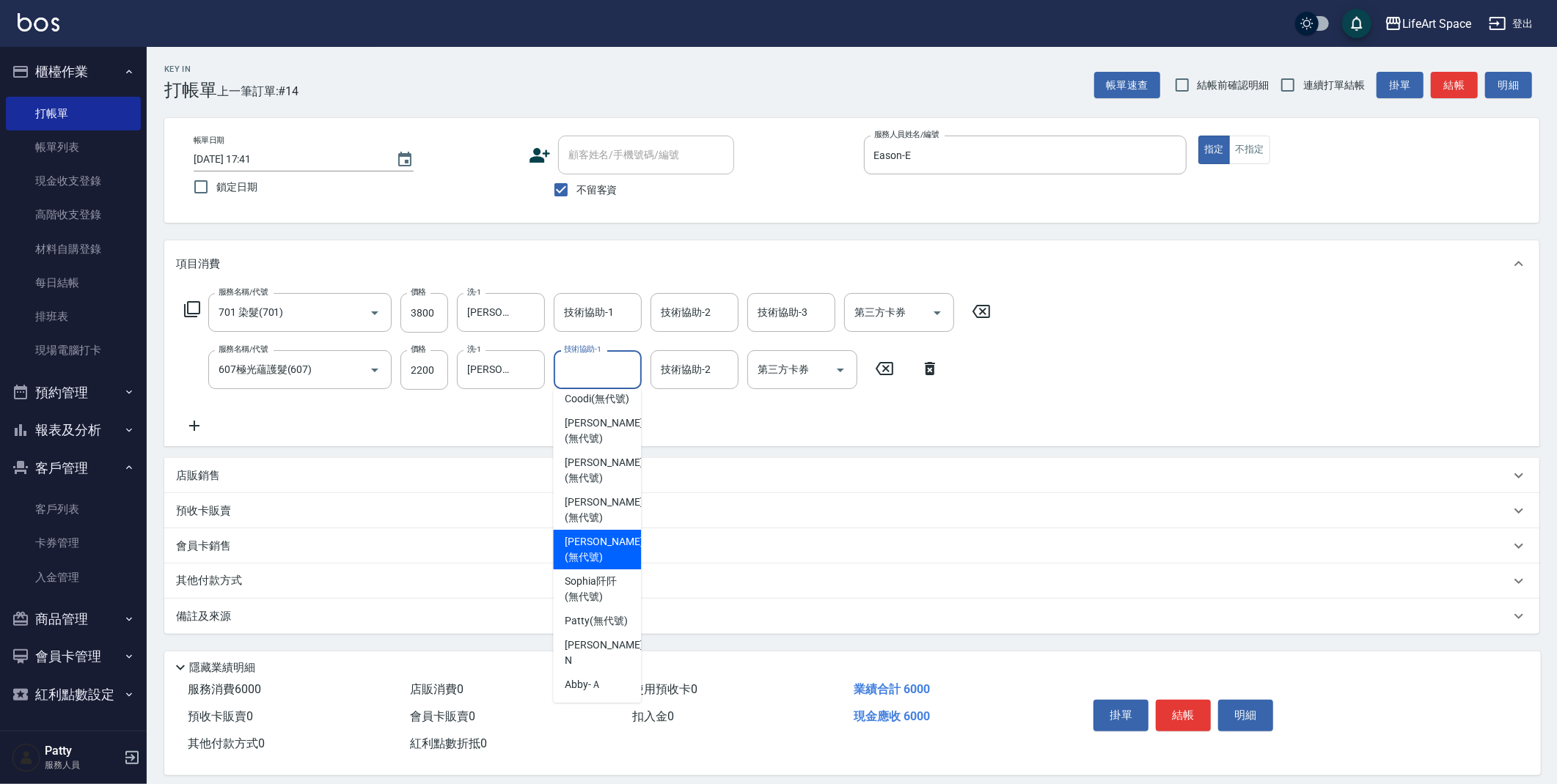
drag, startPoint x: 594, startPoint y: 512, endPoint x: 581, endPoint y: 361, distance: 151.6
click at [594, 512] on span "[PERSON_NAME] (無代號)" at bounding box center [603, 510] width 78 height 31
type input "[PERSON_NAME](無代號)"
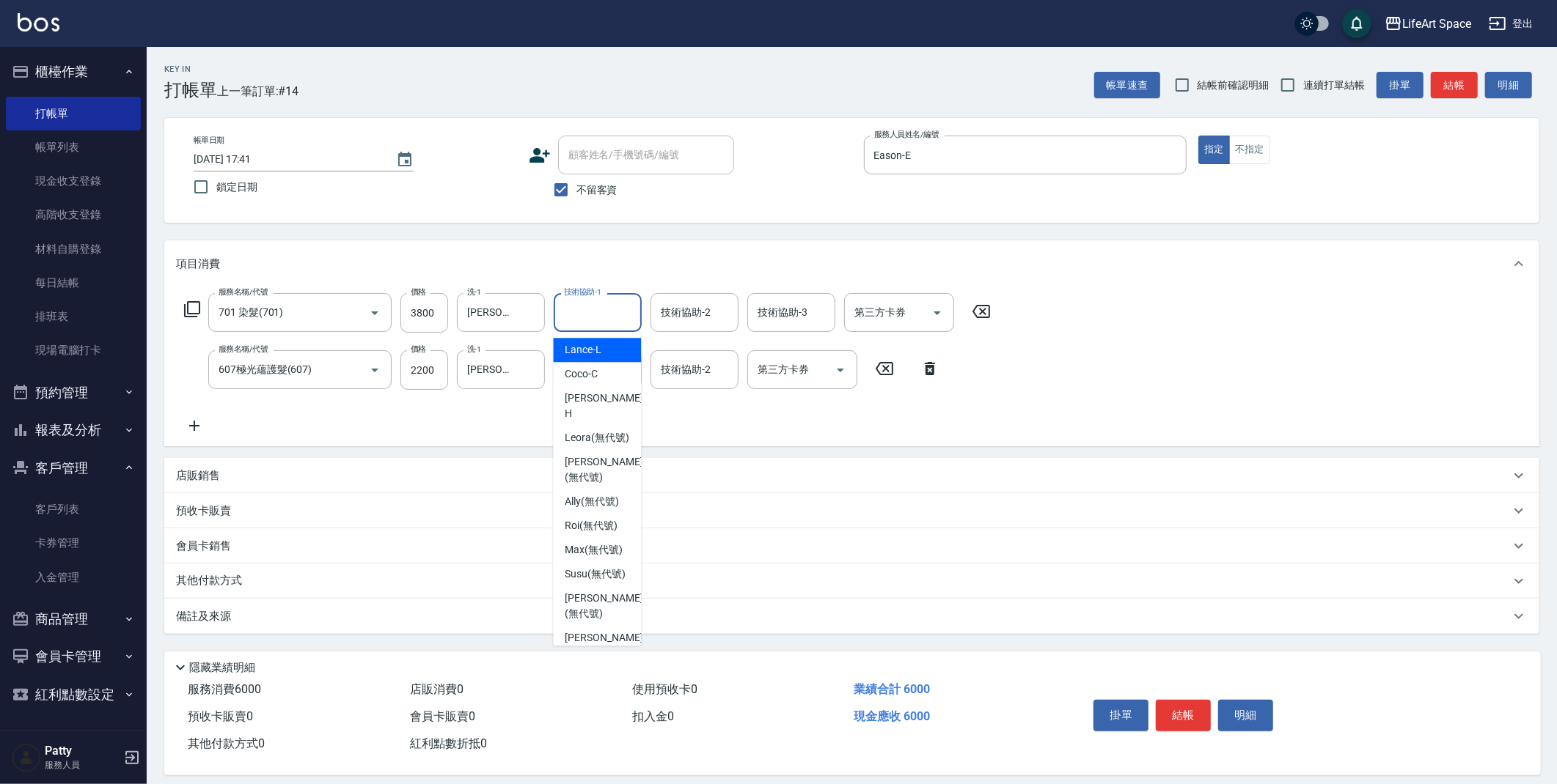
click at [605, 317] on input "技術協助-1" at bounding box center [598, 313] width 75 height 26
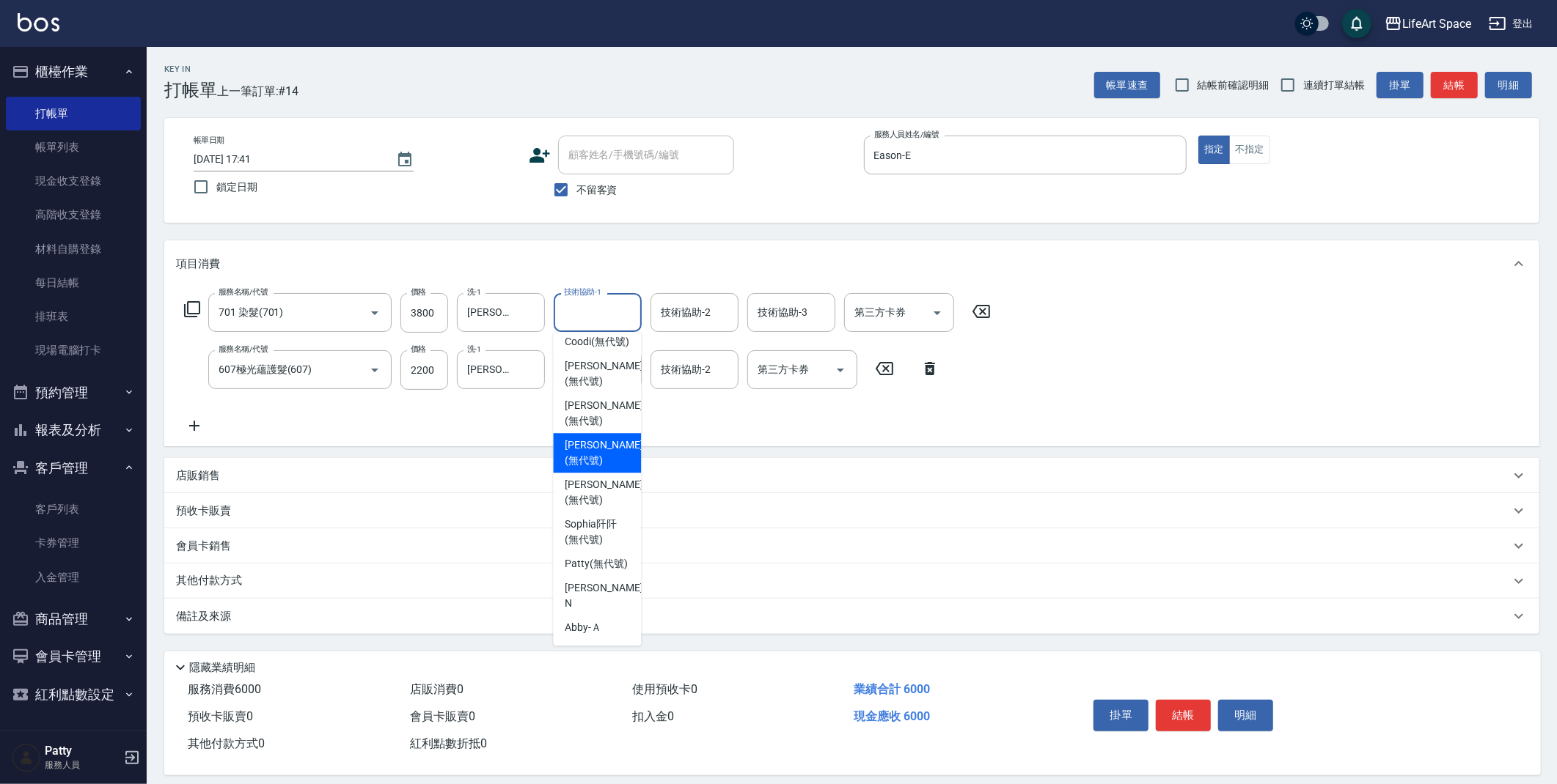
click at [598, 451] on span "[PERSON_NAME] (無代號)" at bounding box center [603, 454] width 78 height 31
type input "[PERSON_NAME](無代號)"
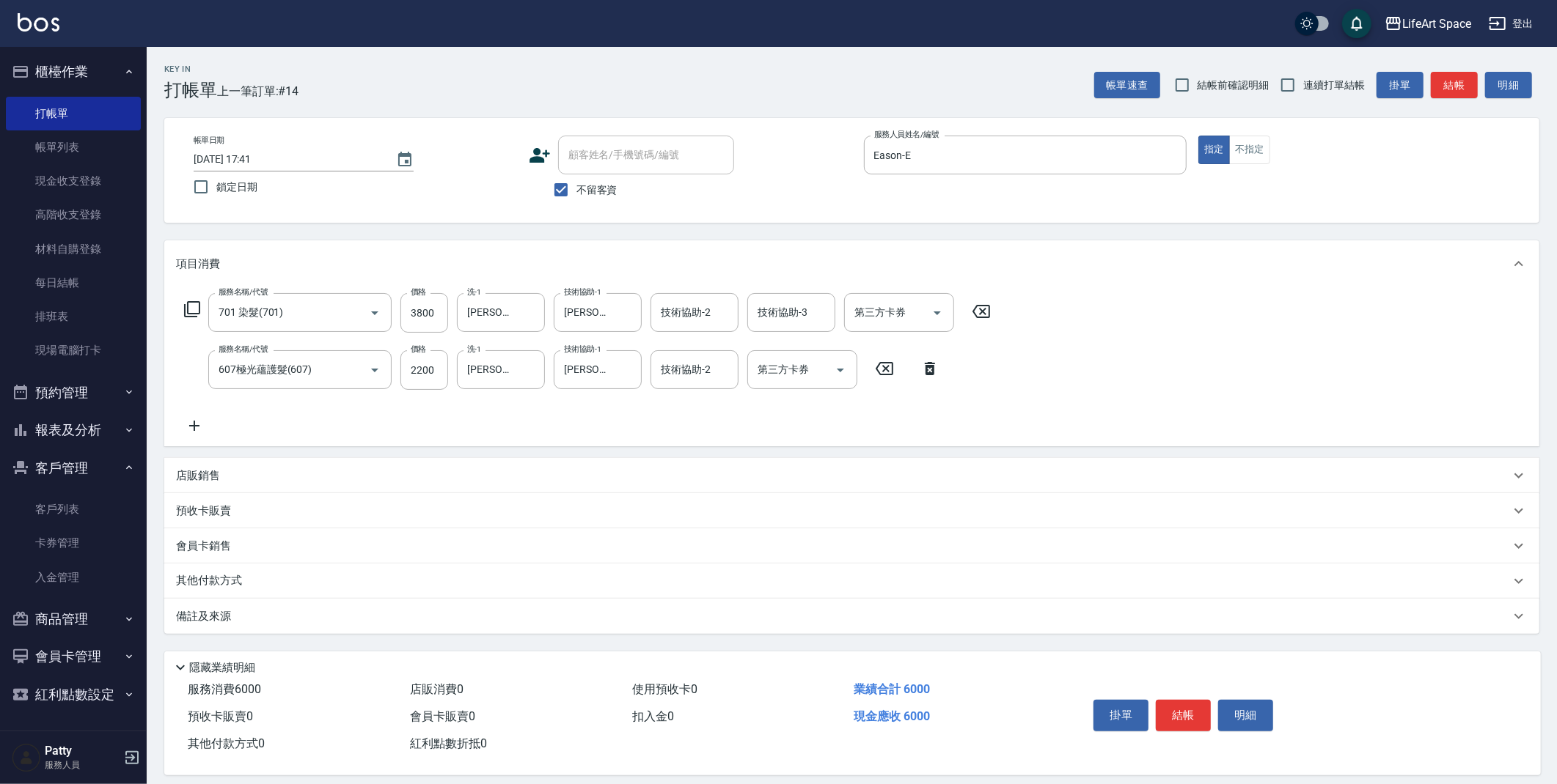
click at [276, 628] on div "備註及來源" at bounding box center [852, 616] width 1375 height 36
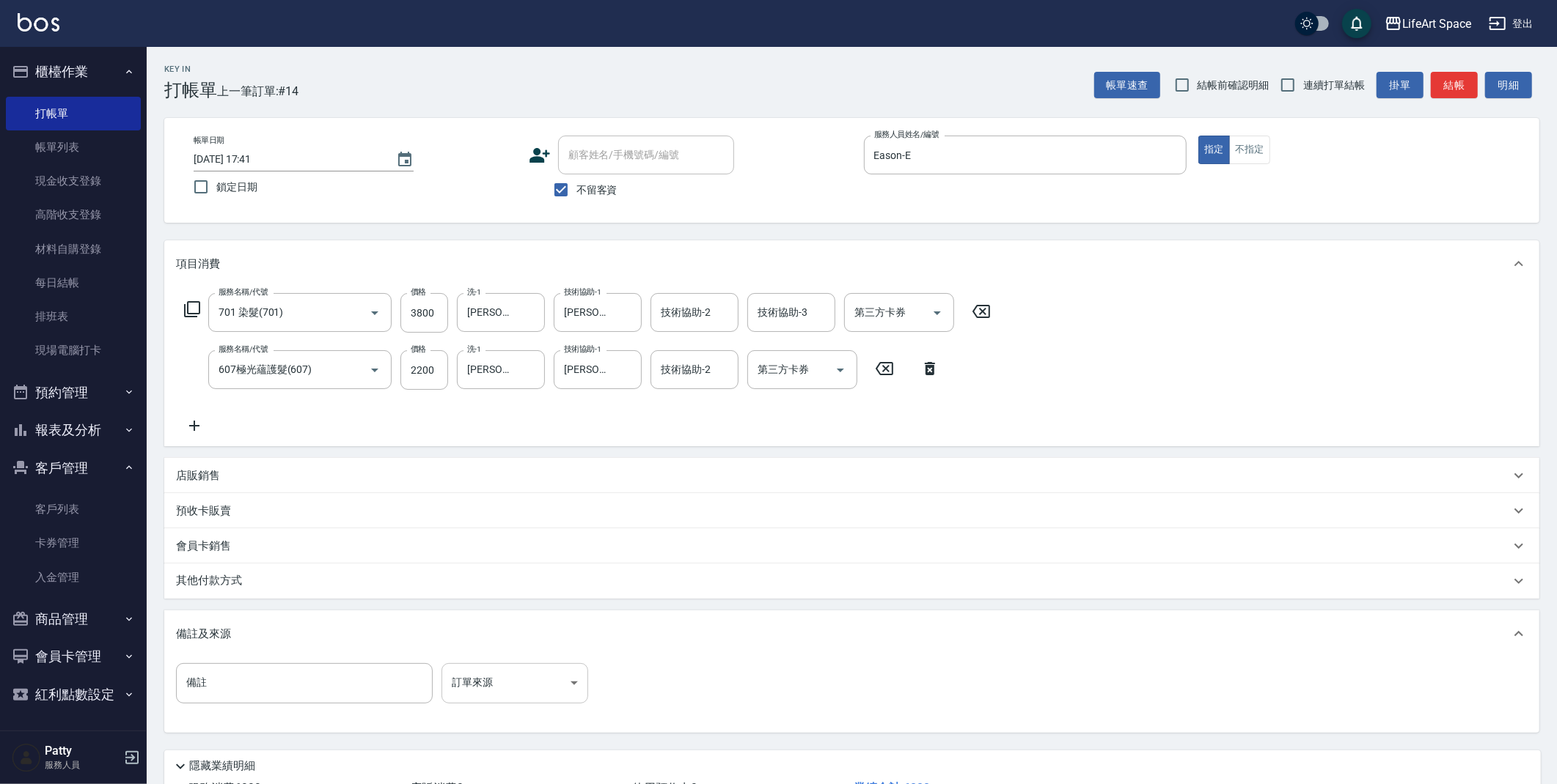
click at [501, 691] on body "LifeArt Space 登出 櫃檯作業 打帳單 帳單列表 現金收支登錄 高階收支登錄 材料自購登錄 每日結帳 排班表 現場電腦打卡 預約管理 預約管理 單…" at bounding box center [778, 445] width 1557 height 892
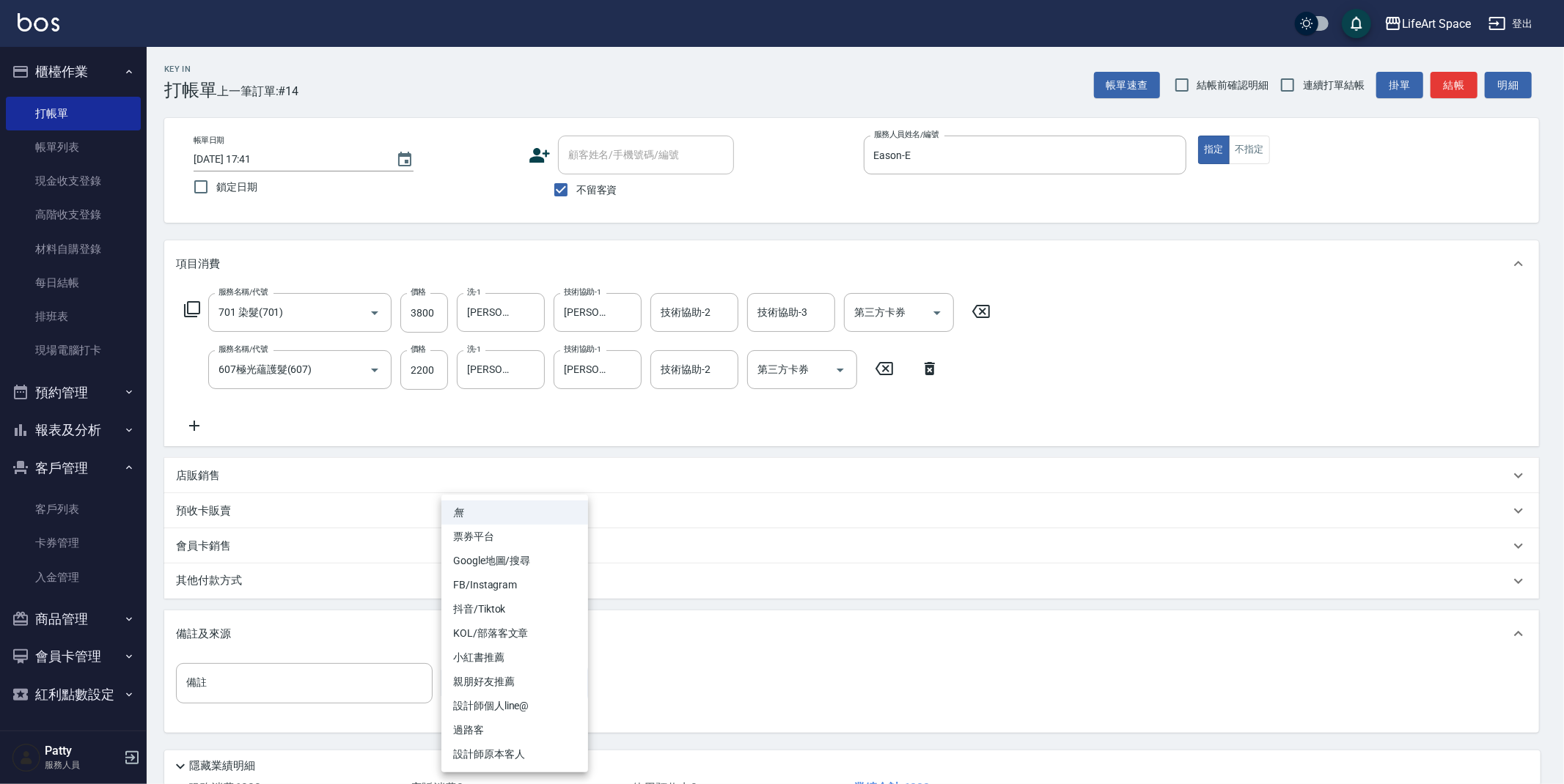
click at [534, 756] on li "設計師原本客人" at bounding box center [515, 755] width 147 height 25
type input "設計師原本客人"
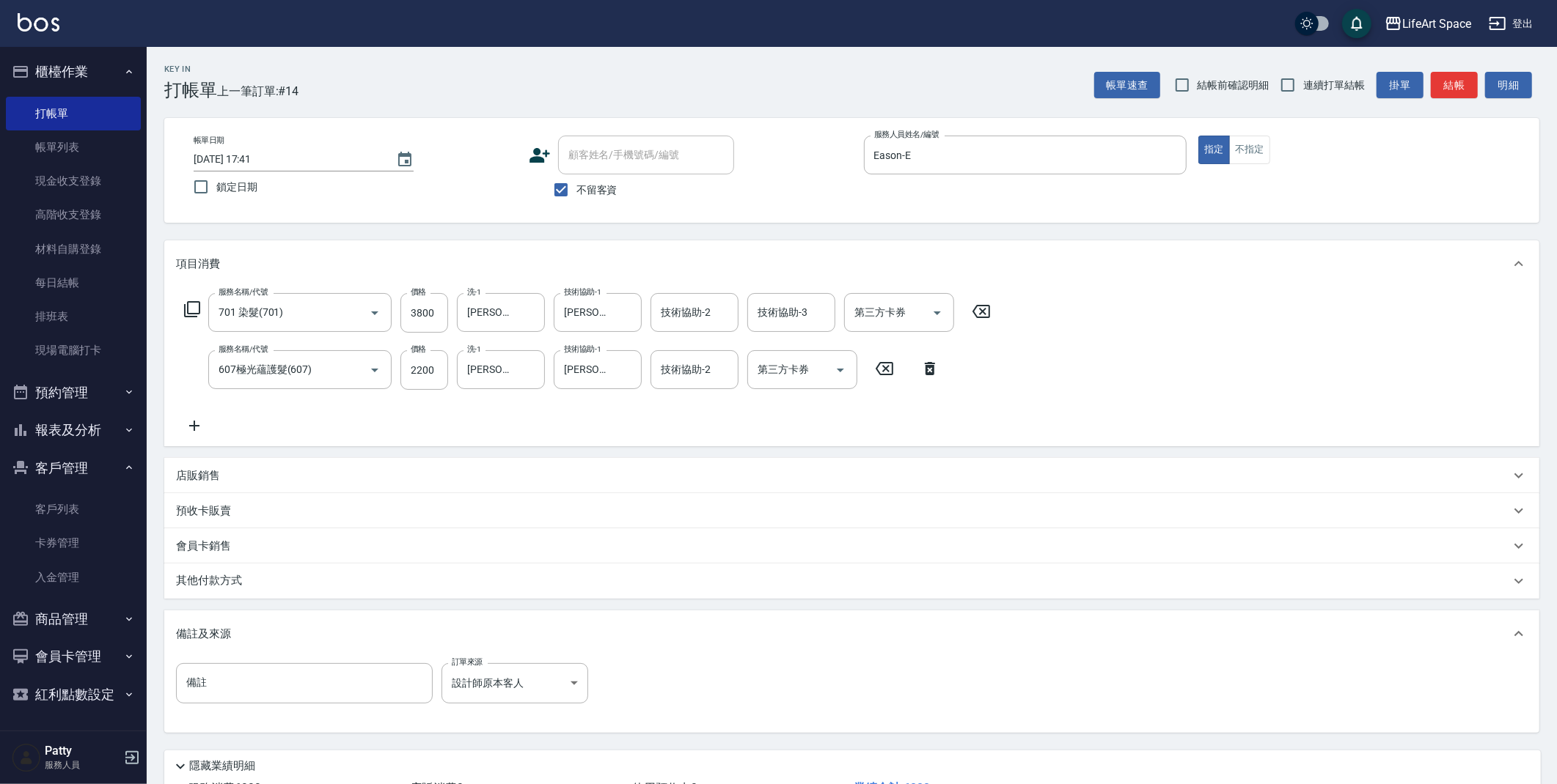
click at [240, 580] on p "其他付款方式" at bounding box center [213, 581] width 73 height 16
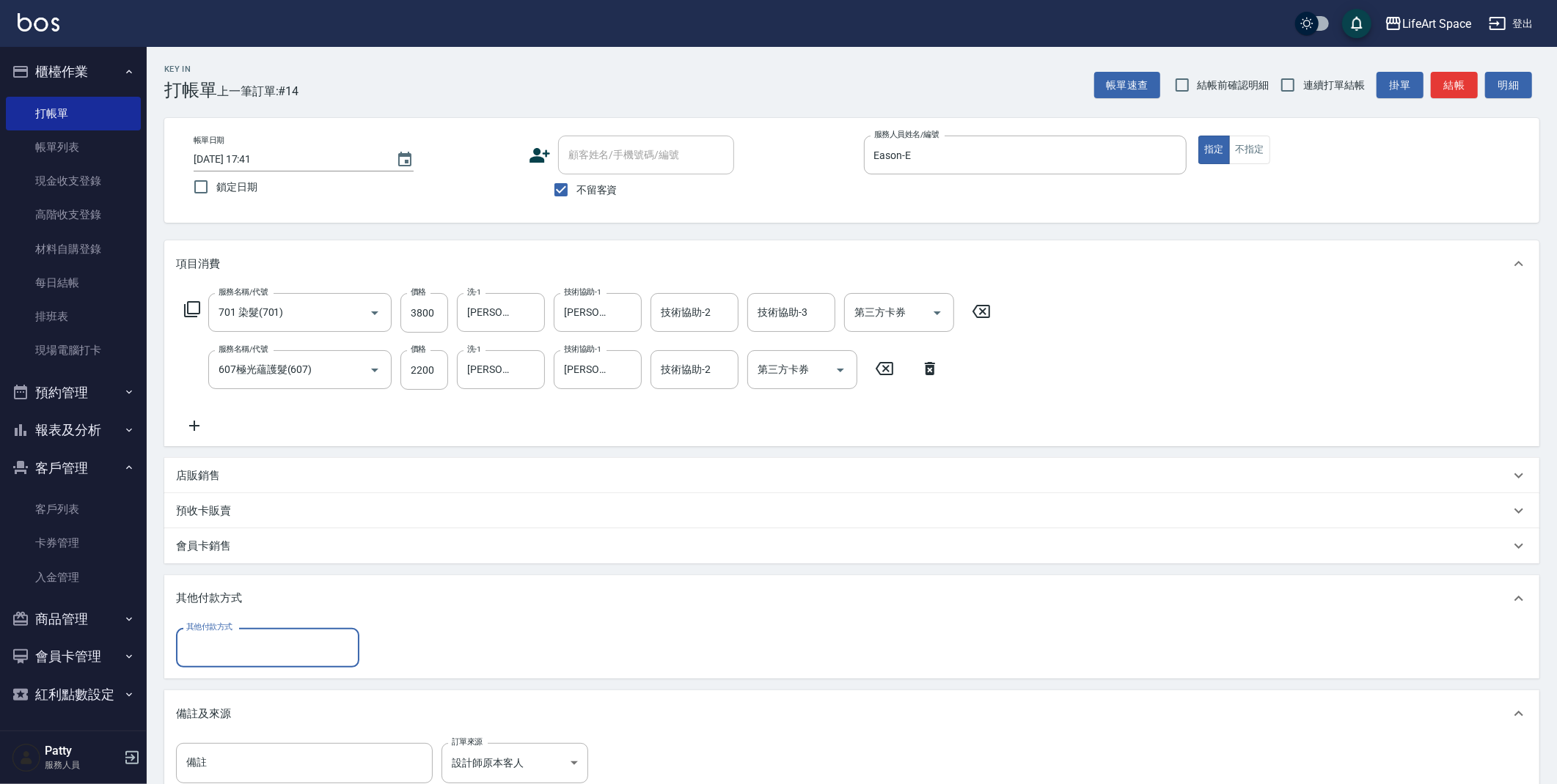
scroll to position [0, 0]
click at [246, 668] on div "其他付款方式 其他付款方式" at bounding box center [852, 651] width 1375 height 57
click at [244, 655] on input "其他付款方式" at bounding box center [268, 648] width 170 height 26
drag, startPoint x: 244, startPoint y: 722, endPoint x: 263, endPoint y: 722, distance: 19.0
click at [244, 722] on span "信用卡" at bounding box center [268, 733] width 184 height 25
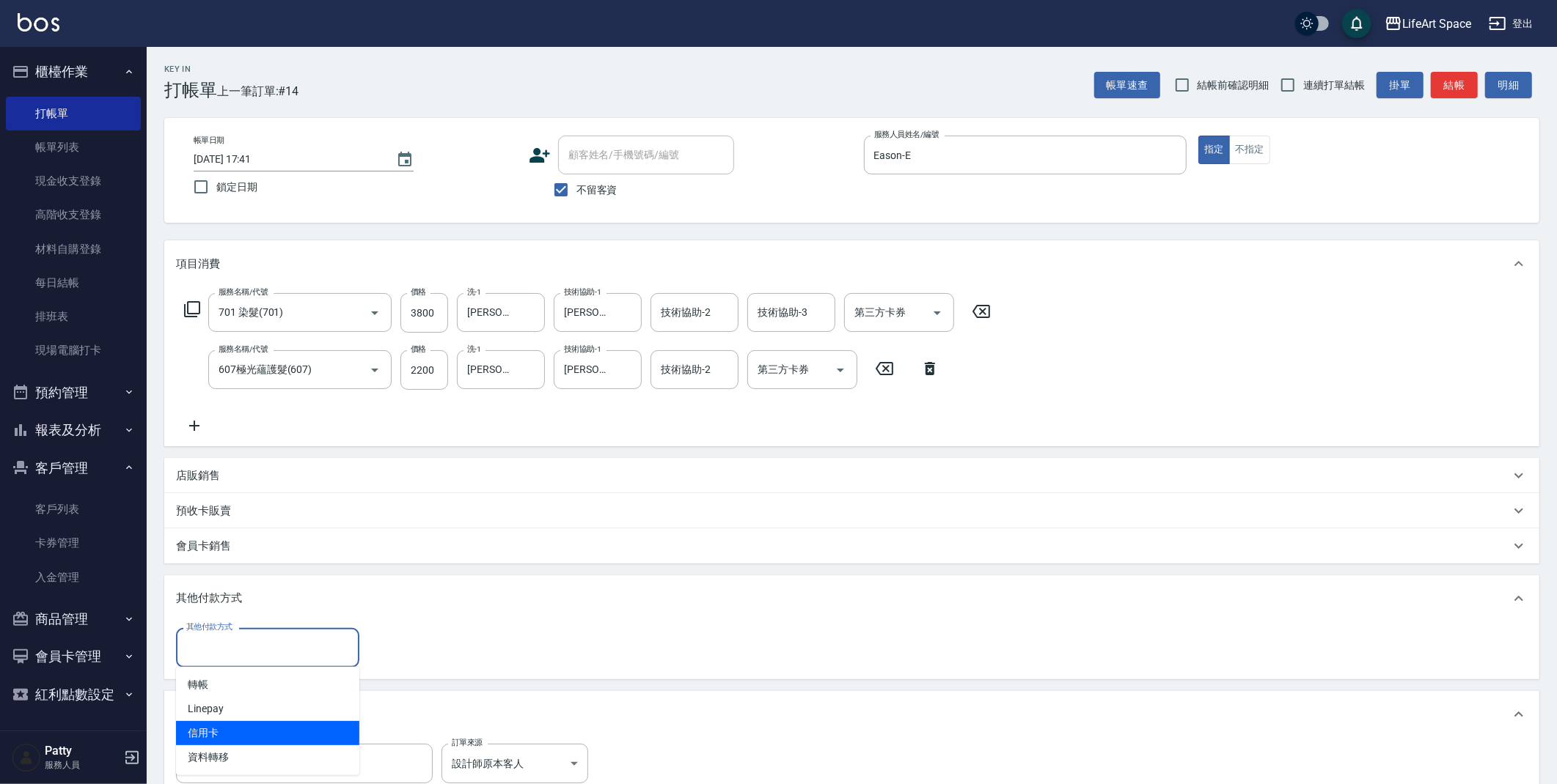
type input "信用卡"
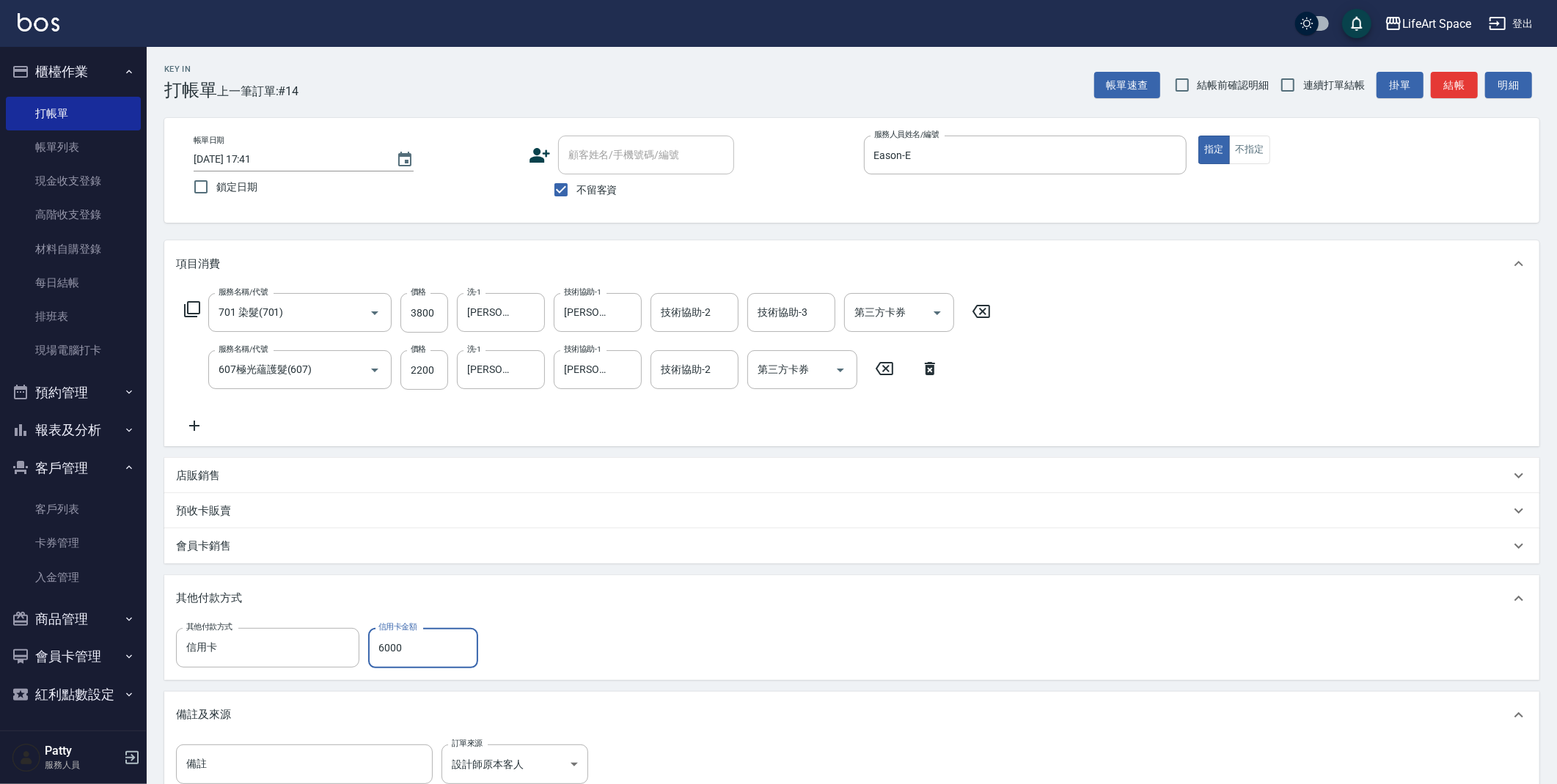
scroll to position [193, 0]
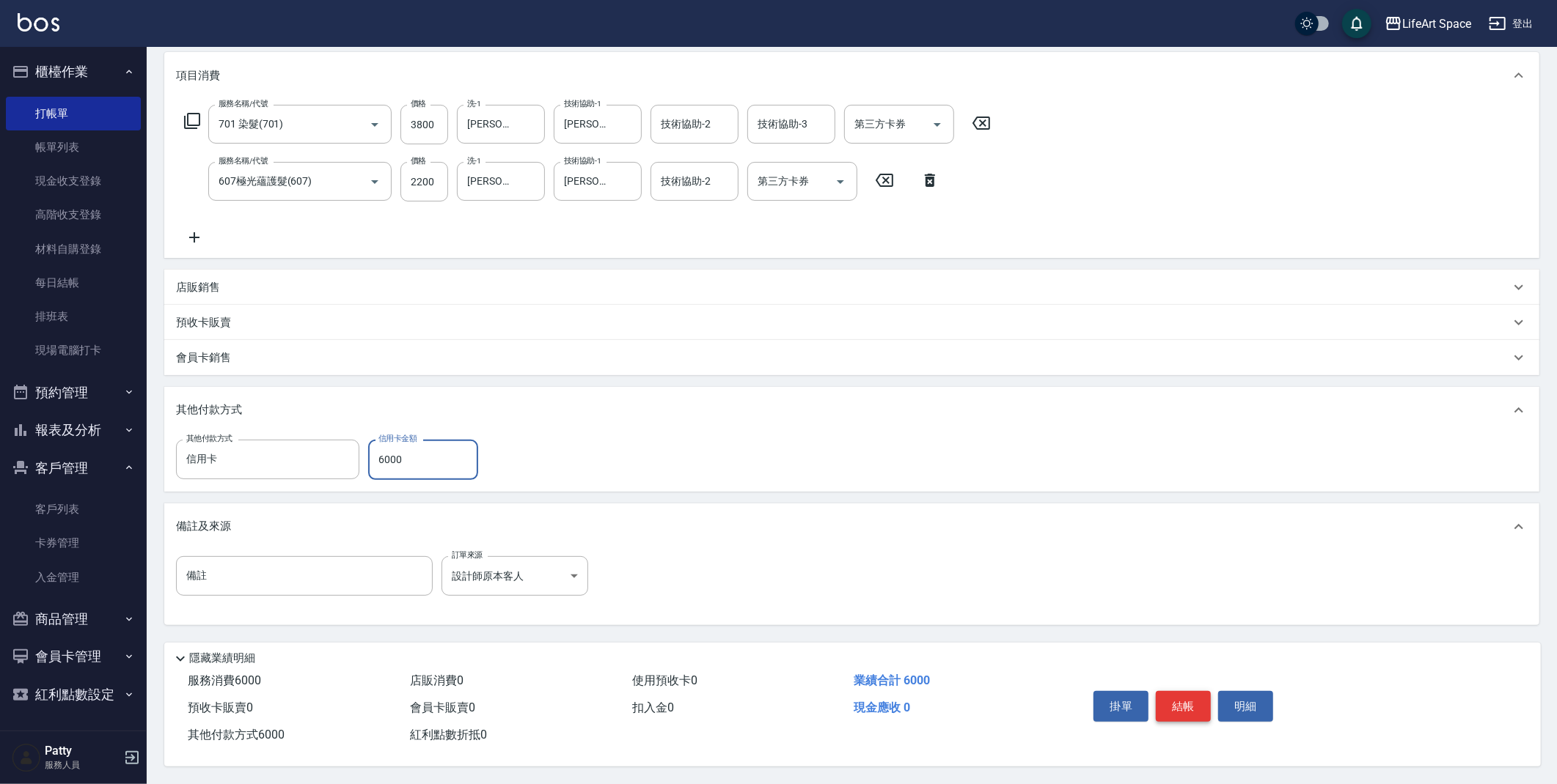
type input "6000"
click at [1195, 696] on button "結帳" at bounding box center [1184, 706] width 55 height 31
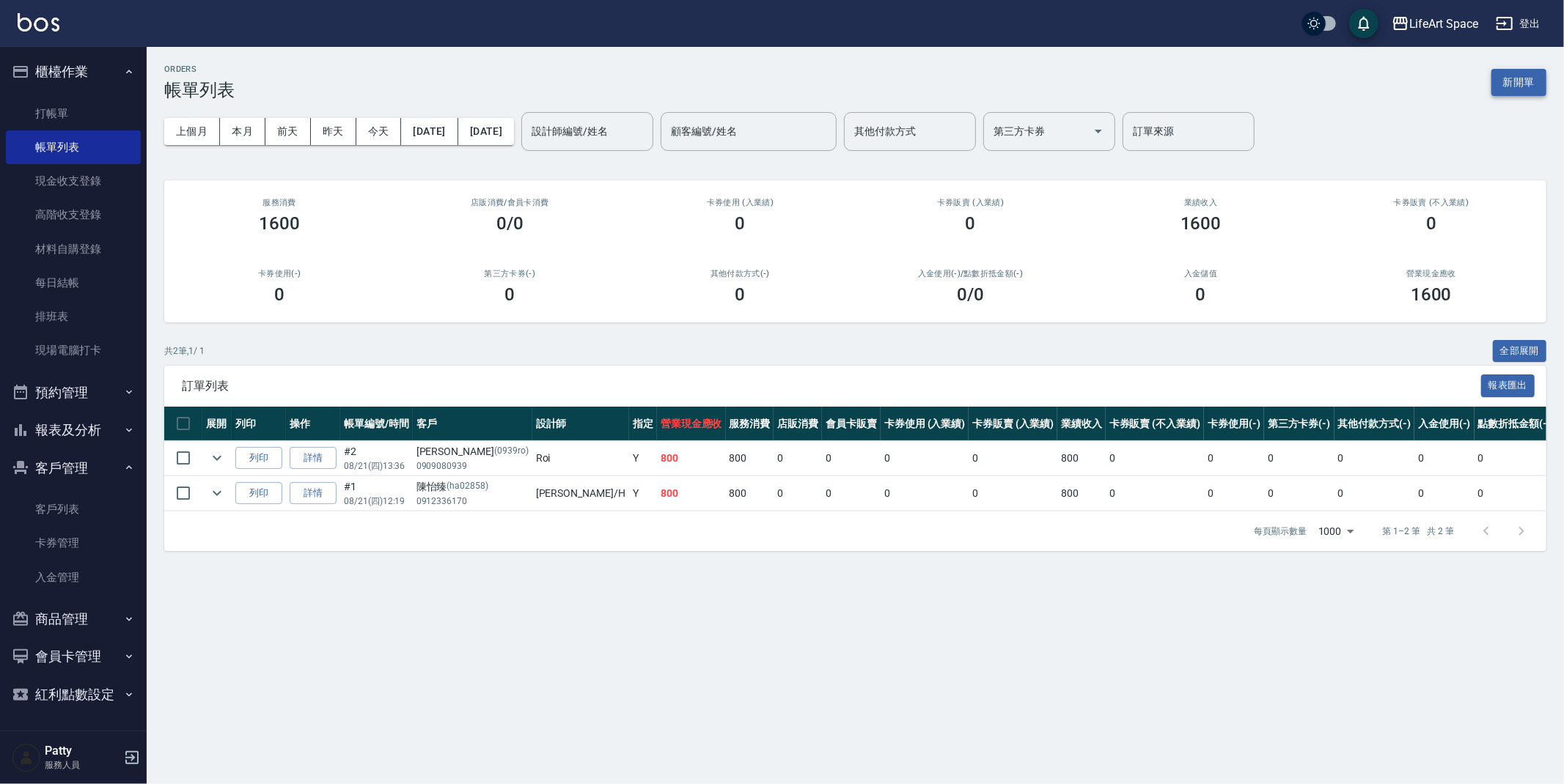
click at [1525, 71] on button "新開單" at bounding box center [1519, 83] width 55 height 27
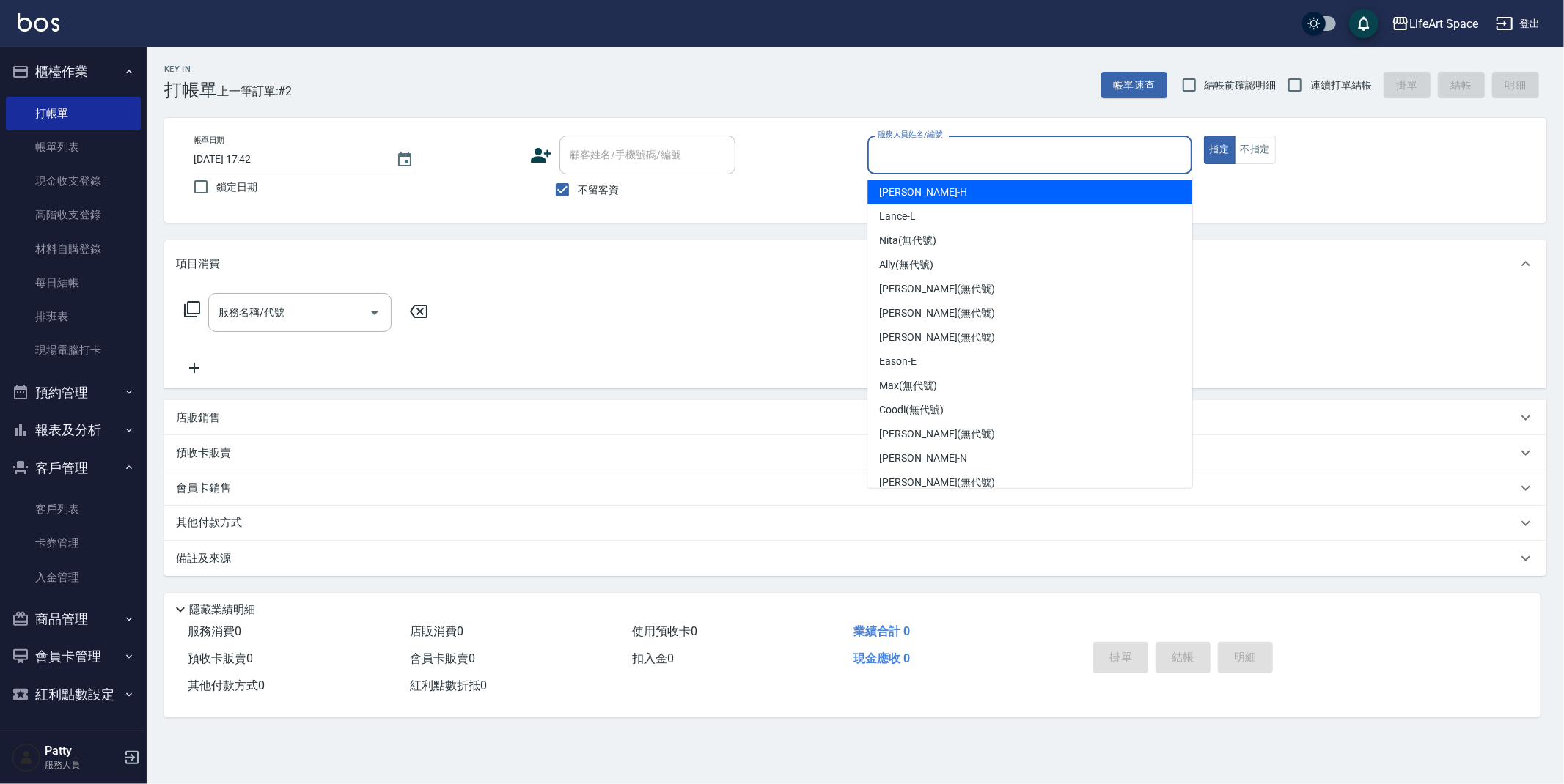
click at [991, 162] on input "服務人員姓名/編號" at bounding box center [1029, 155] width 311 height 26
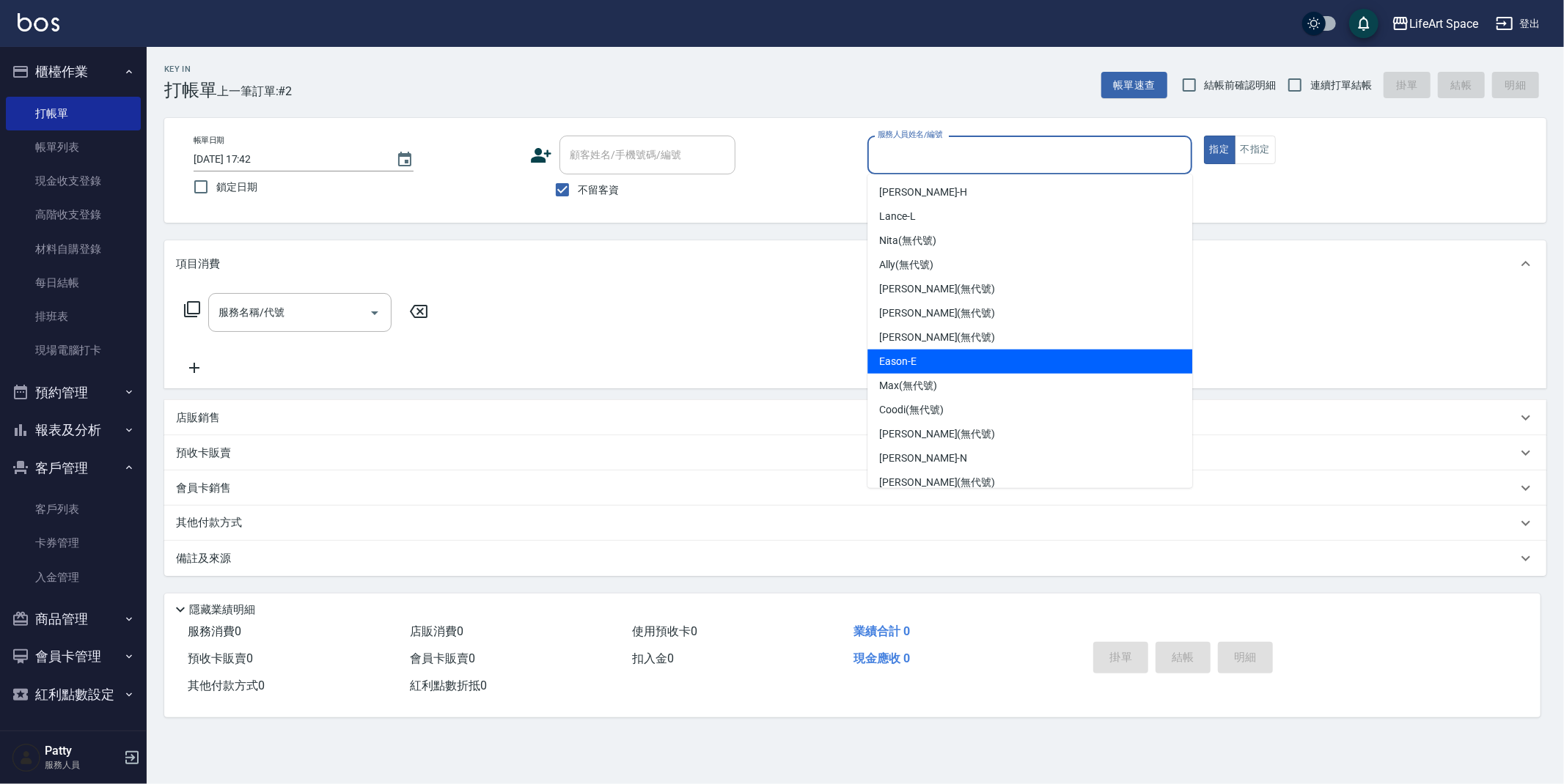
drag, startPoint x: 940, startPoint y: 360, endPoint x: 918, endPoint y: 361, distance: 22.0
click at [940, 360] on div "Eason -E" at bounding box center [1030, 361] width 325 height 25
type input "Eason-E"
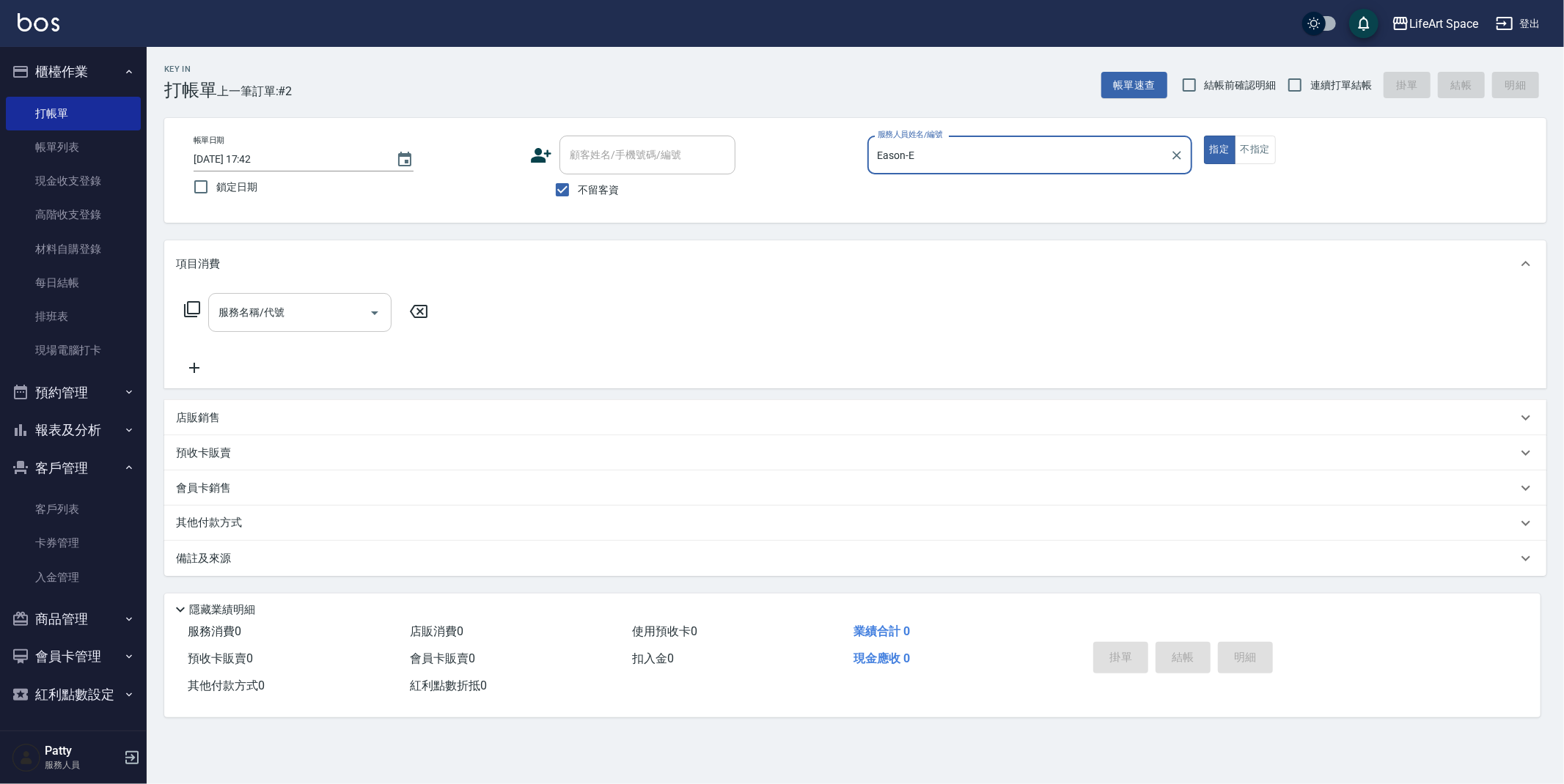
click at [338, 311] on input "服務名稱/代號" at bounding box center [289, 313] width 148 height 26
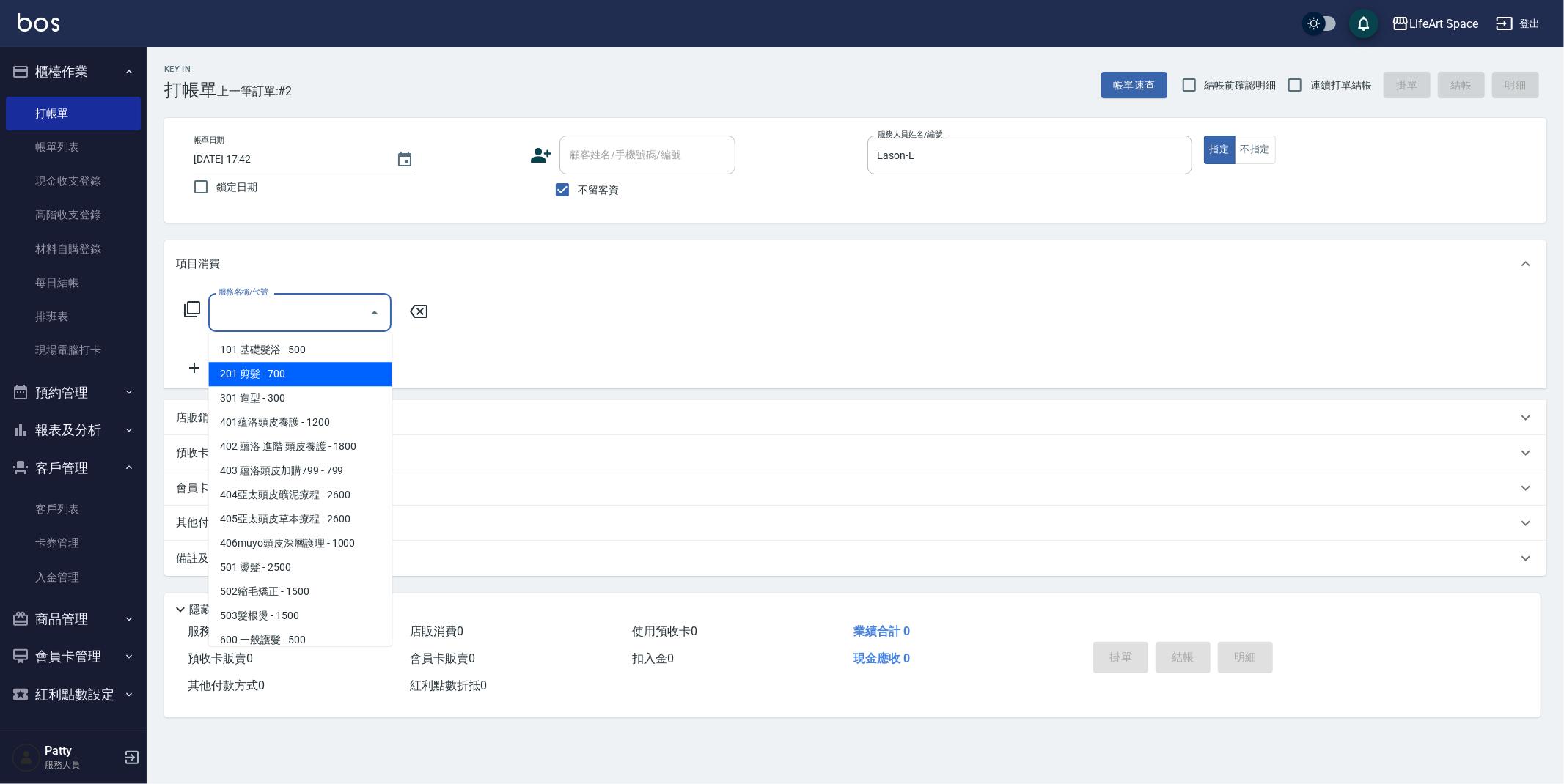
click at [306, 376] on span "201 剪髮 - 700" at bounding box center [299, 374] width 184 height 25
type input "201 剪髮(201)"
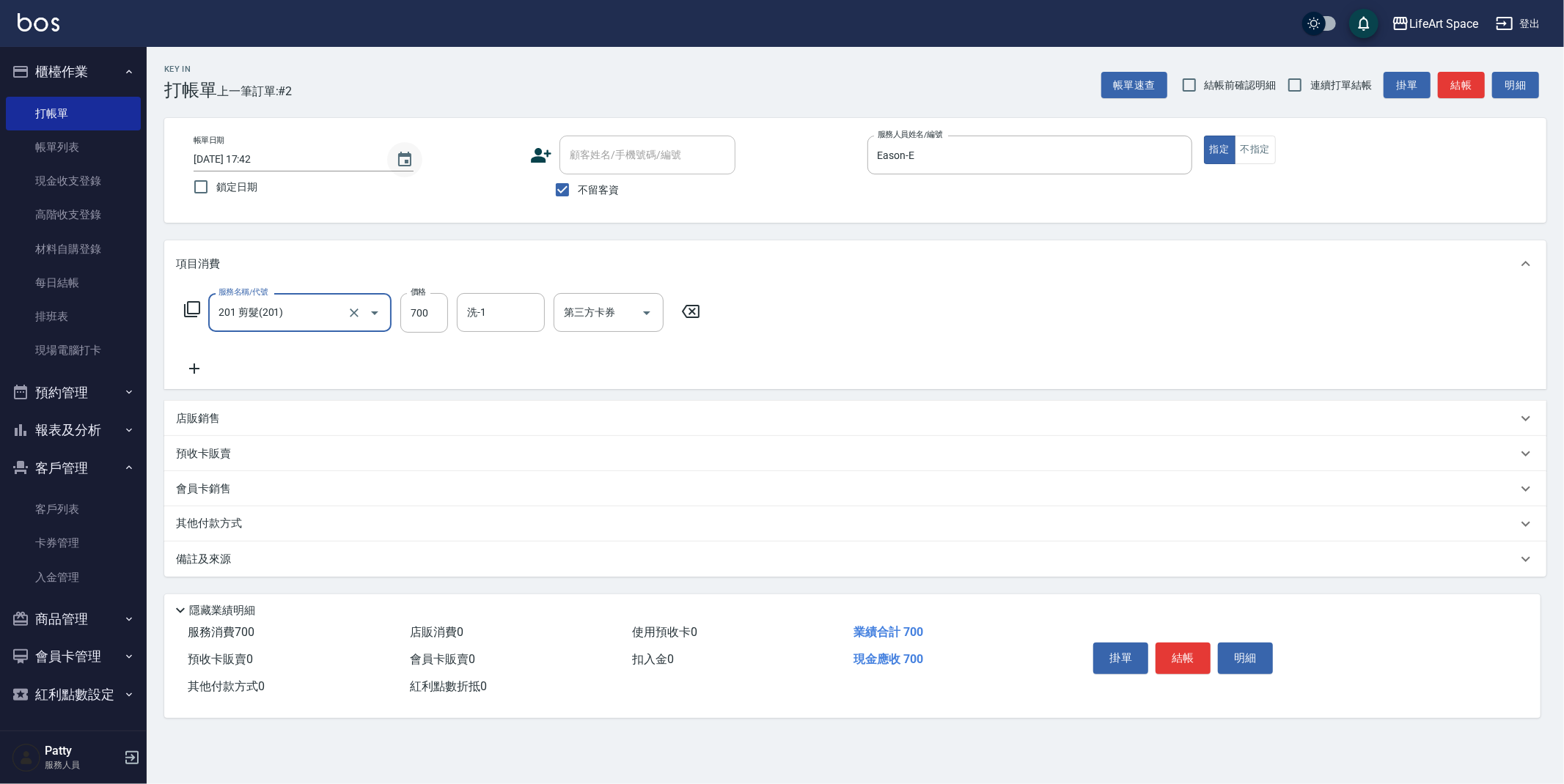
click at [397, 157] on icon "Choose date, selected date is 2025-08-21" at bounding box center [404, 159] width 17 height 17
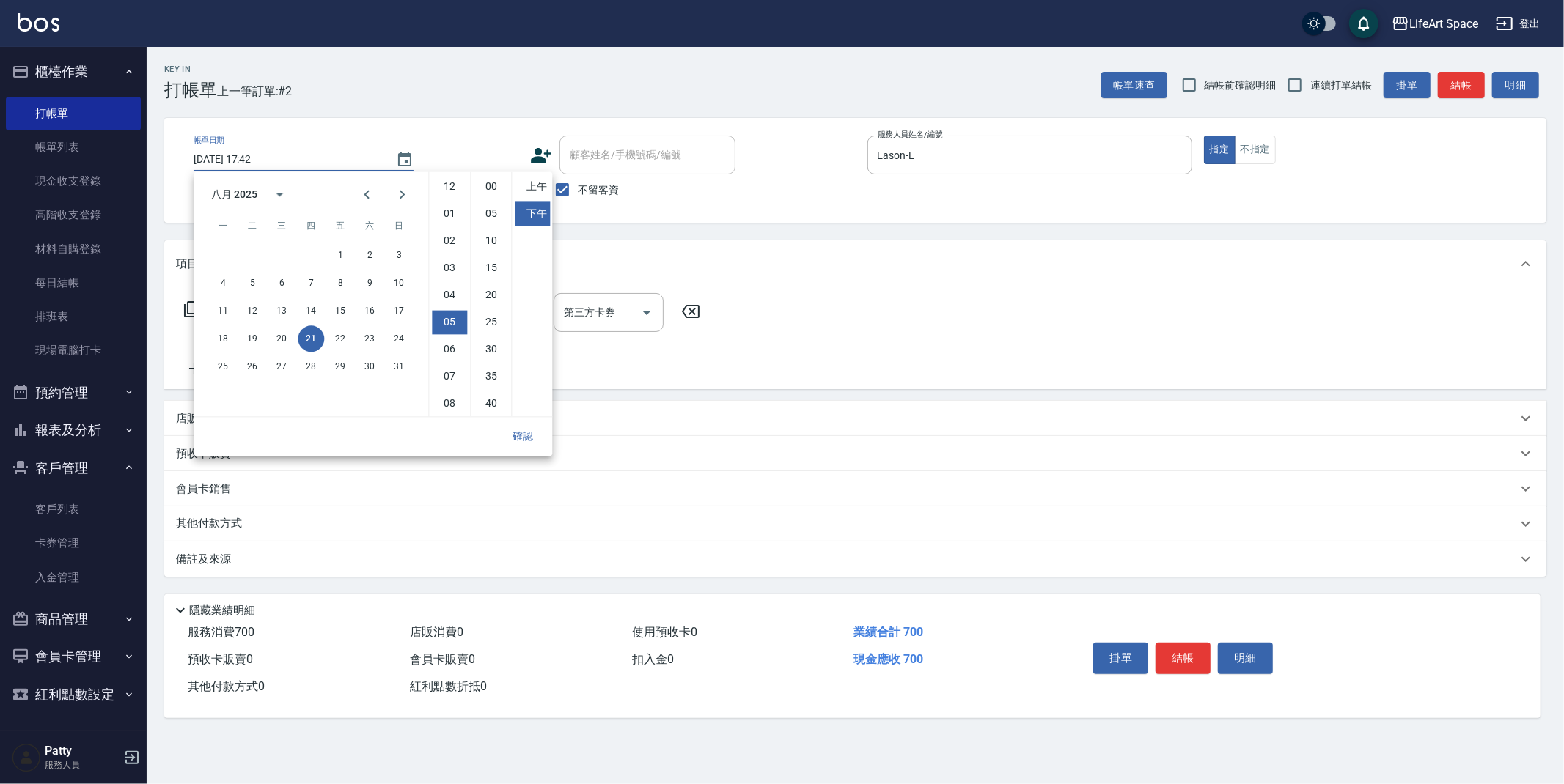
scroll to position [81, 0]
click at [284, 332] on button "20" at bounding box center [281, 339] width 26 height 26
type input "[DATE] 17:42"
click at [524, 437] on button "確認" at bounding box center [522, 436] width 47 height 27
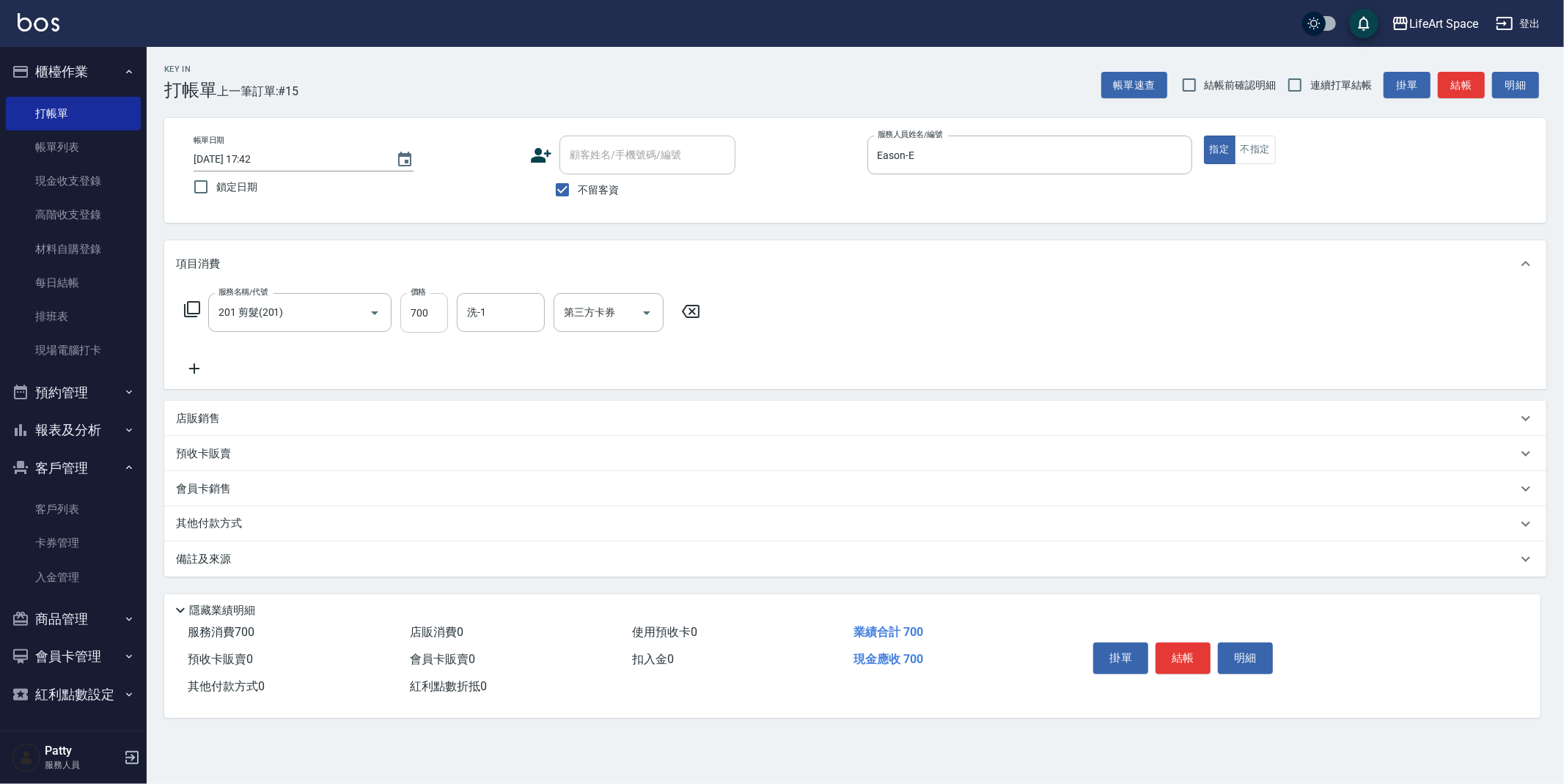
click at [439, 315] on input "700" at bounding box center [425, 312] width 47 height 39
type input "800"
click at [436, 567] on div "備註及來源" at bounding box center [846, 559] width 1341 height 16
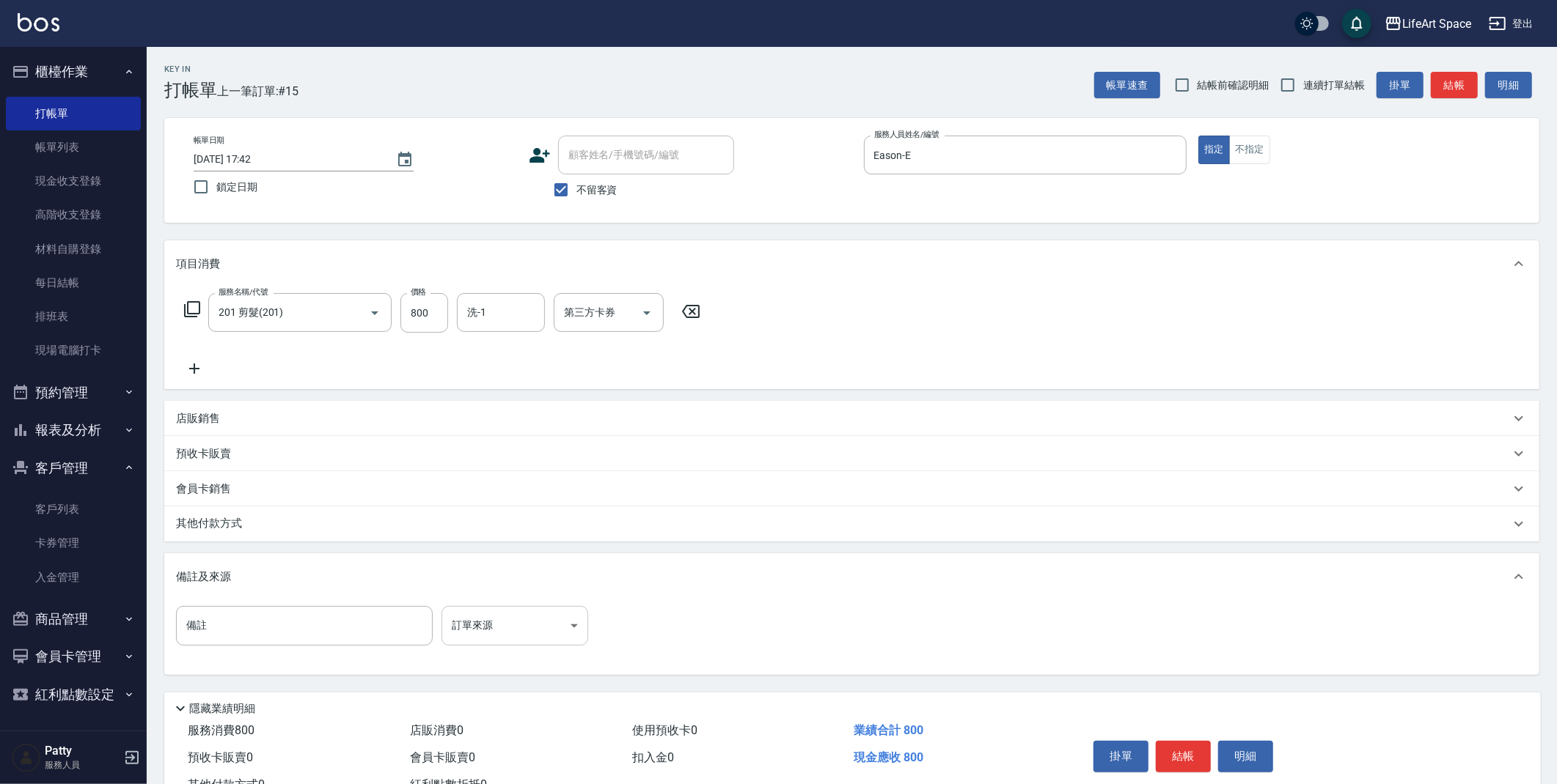
click at [507, 609] on body "LifeArt Space 登出 櫃檯作業 打帳單 帳單列表 現金收支登錄 高階收支登錄 材料自購登錄 每日結帳 排班表 現場電腦打卡 預約管理 預約管理 單…" at bounding box center [778, 417] width 1557 height 834
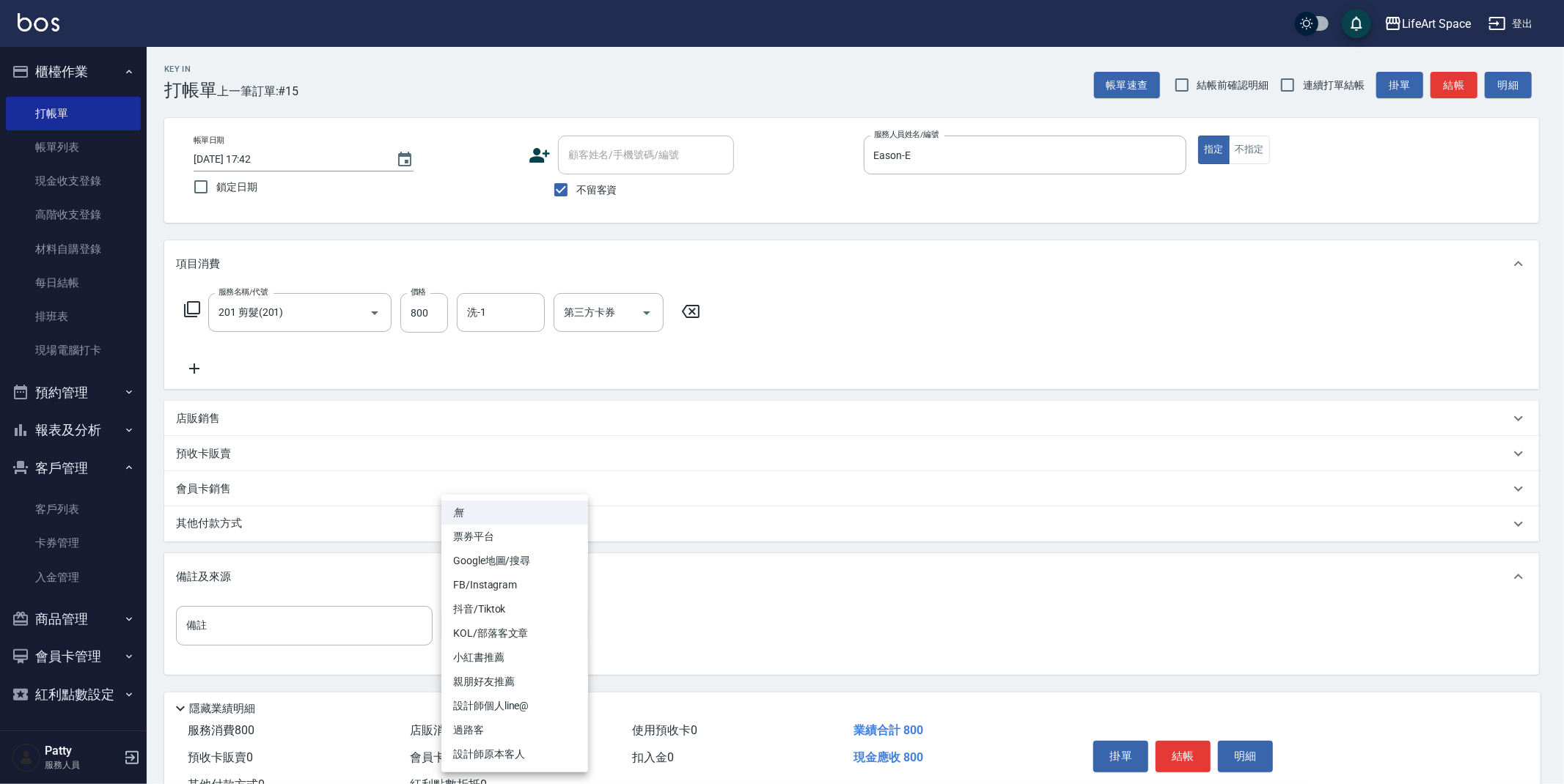
drag, startPoint x: 526, startPoint y: 754, endPoint x: 516, endPoint y: 758, distance: 10.8
click at [526, 754] on li "設計師原本客人" at bounding box center [515, 755] width 147 height 25
type input "設計師原本客人"
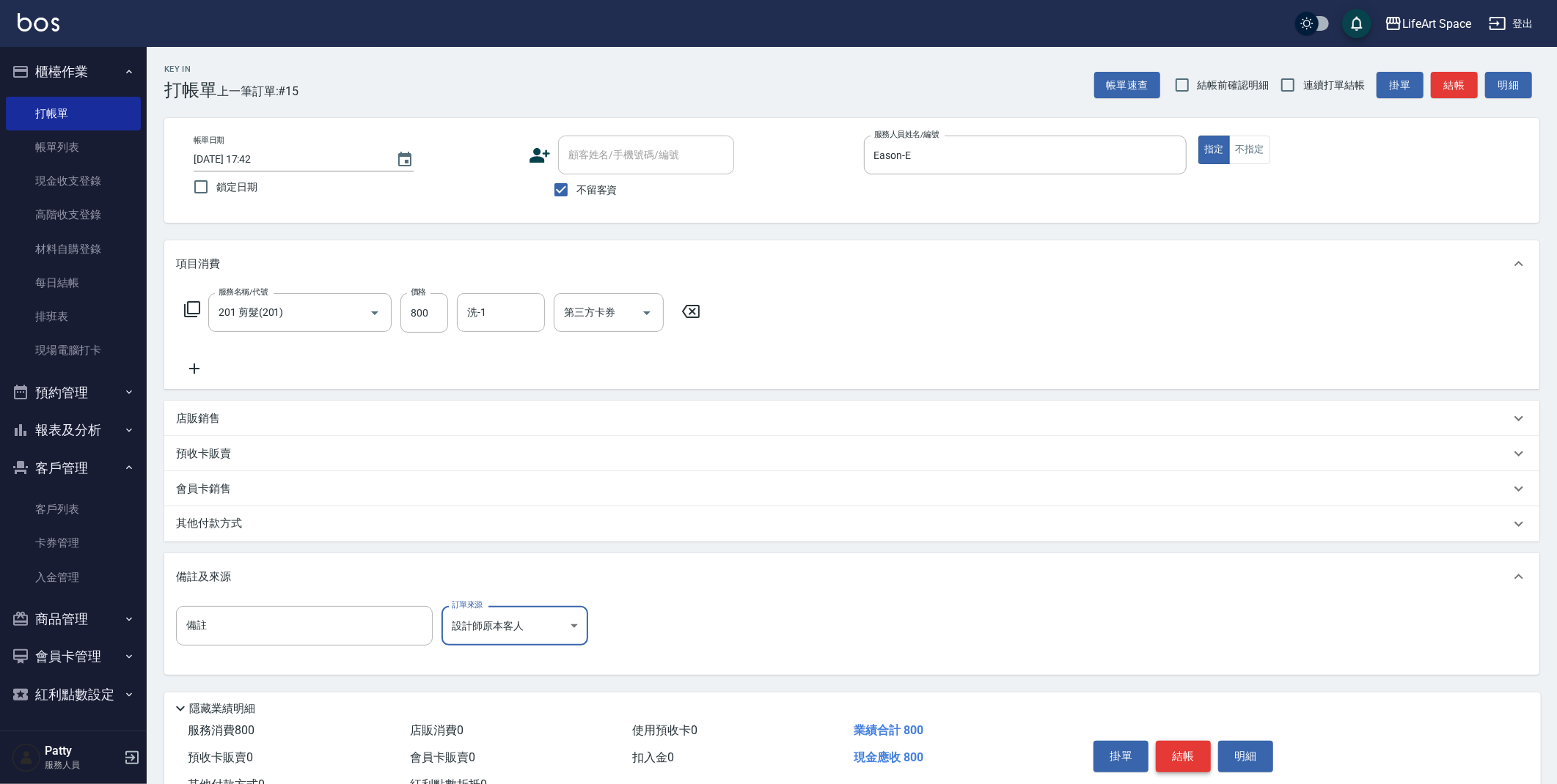
click at [1165, 758] on button "結帳" at bounding box center [1184, 757] width 55 height 31
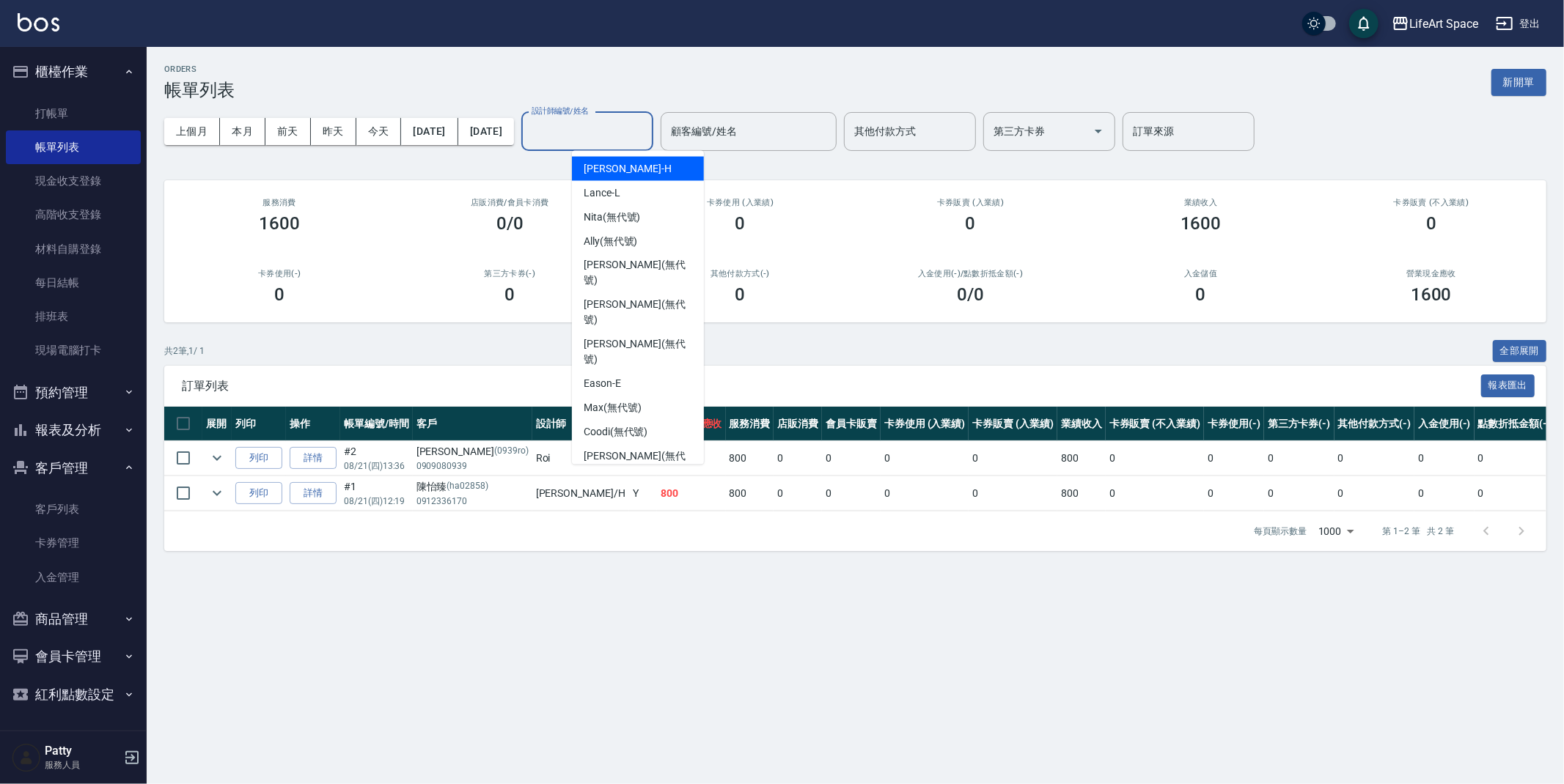
drag, startPoint x: 638, startPoint y: 133, endPoint x: 631, endPoint y: 140, distance: 9.9
click at [637, 135] on input "設計師編號/姓名" at bounding box center [587, 131] width 119 height 26
click at [645, 372] on div "Eason -E" at bounding box center [637, 384] width 132 height 25
type input "Eason-E"
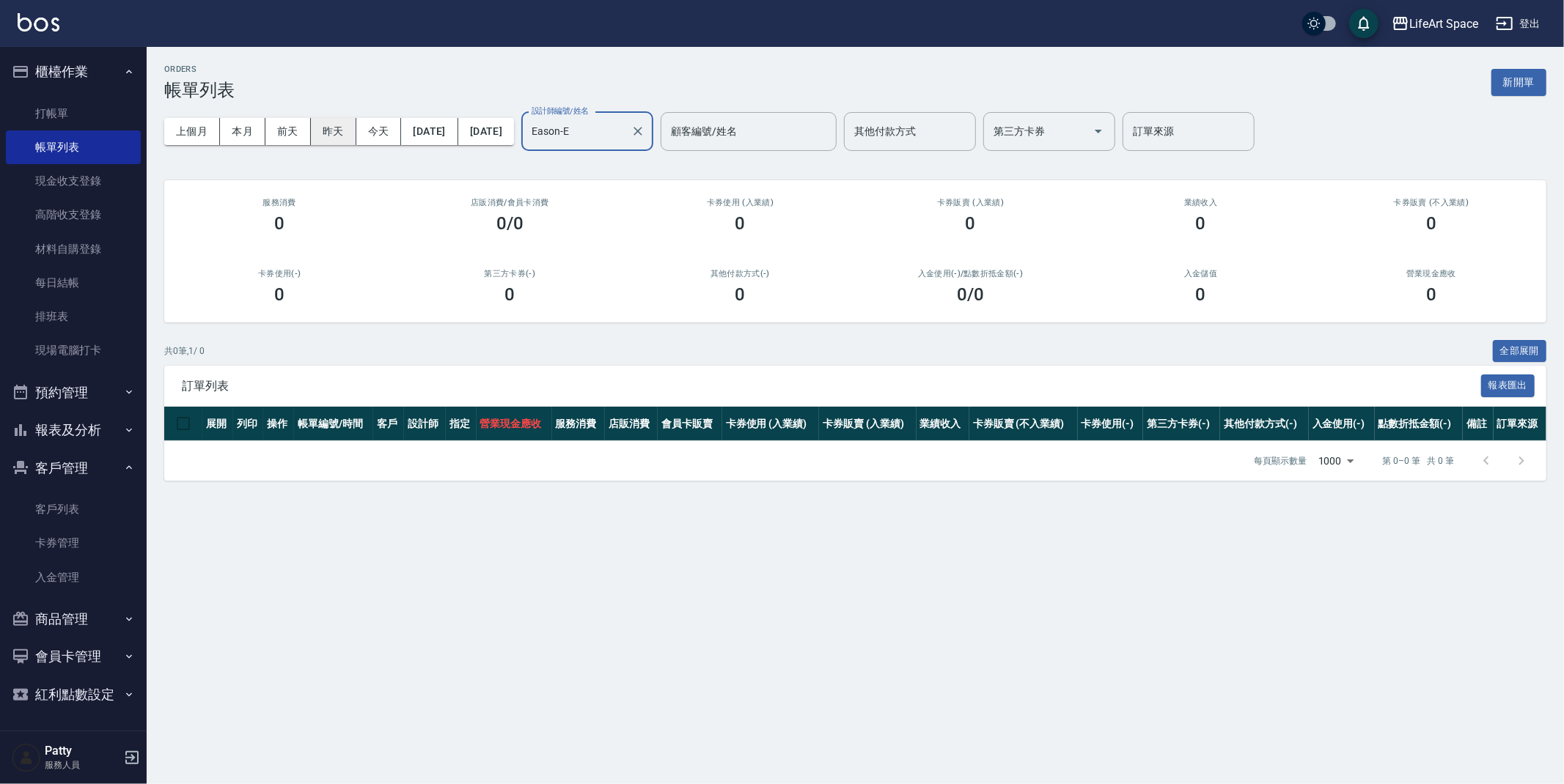
click at [341, 132] on button "昨天" at bounding box center [334, 131] width 46 height 27
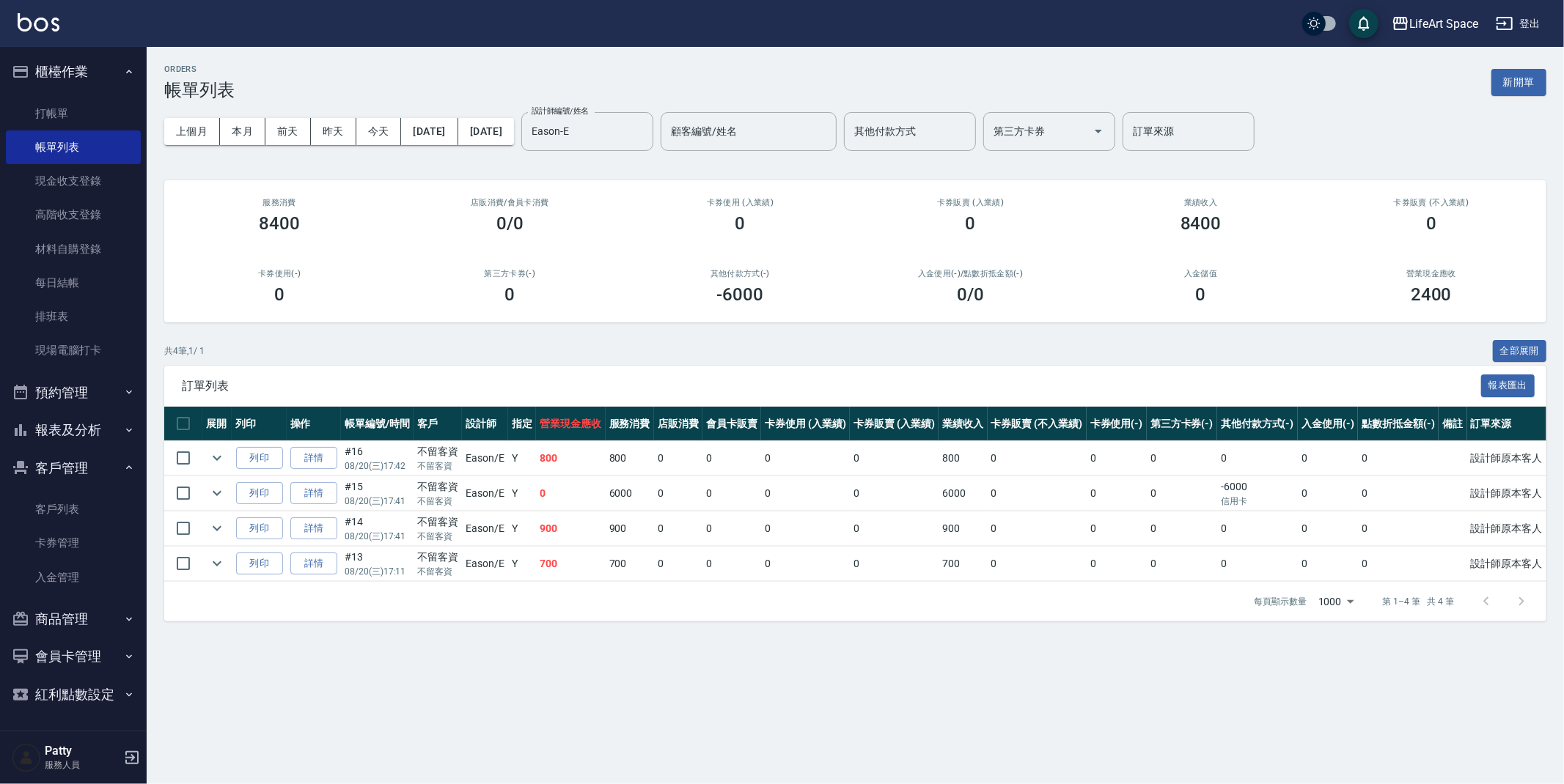
click at [439, 77] on div "ORDERS 帳單列表 新開單" at bounding box center [855, 82] width 1382 height 36
